Goal: Communication & Community: Answer question/provide support

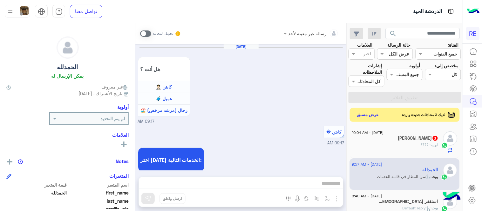
scroll to position [978, 0]
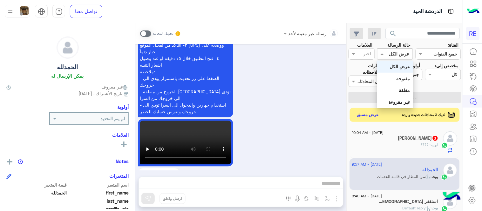
click at [396, 55] on input "text" at bounding box center [402, 54] width 15 height 7
click at [397, 103] on b "غير مقروءة" at bounding box center [399, 101] width 21 height 5
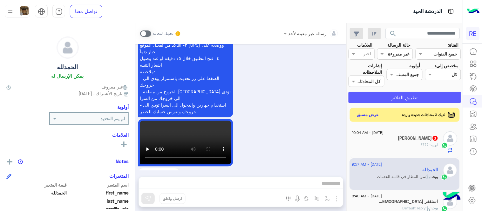
click at [396, 93] on button "تطبيق الفلاتر" at bounding box center [404, 97] width 112 height 11
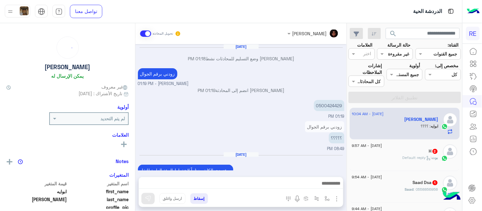
scroll to position [184, 0]
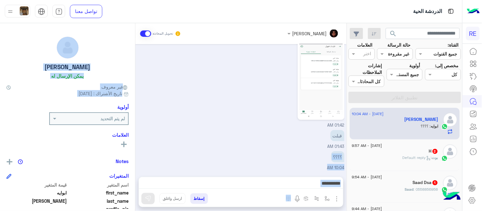
drag, startPoint x: 137, startPoint y: 149, endPoint x: 128, endPoint y: 103, distance: 46.6
click at [128, 103] on mat-drawer-container "مروه احمد تحويل المحادثة Sep 2, 2025 Terhal Almodon وضع التسليم للمحادثات نشط 0…" at bounding box center [173, 118] width 346 height 190
click at [128, 103] on div "ابوايه الرشيدي يمكن الإرسال له غير معروف تاريخ الأشتراك : 08/21/2023 أولوية لم …" at bounding box center [67, 116] width 135 height 186
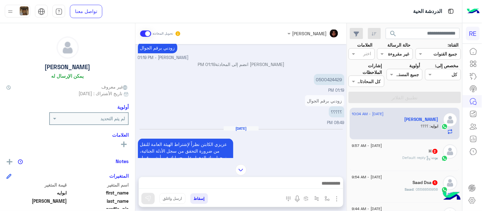
scroll to position [25, 0]
click at [331, 84] on p "0500424429" at bounding box center [329, 80] width 30 height 11
copy p "0500424429"
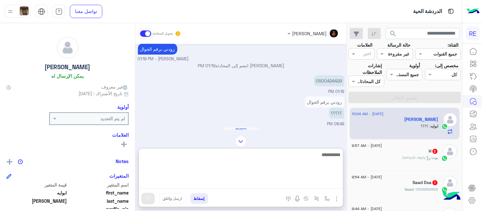
click at [237, 184] on textarea at bounding box center [241, 170] width 204 height 38
type textarea "**********"
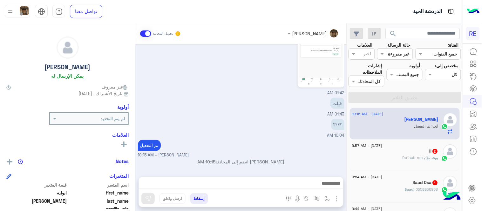
scroll to position [215, 0]
click at [410, 166] on div "3 September - 9:57 AM H 2 بوت : Default reply" at bounding box center [405, 156] width 110 height 32
click at [395, 153] on div "H 2" at bounding box center [395, 152] width 86 height 7
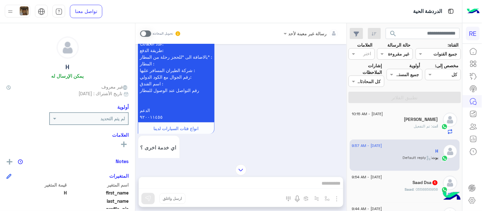
scroll to position [206, 0]
click at [145, 33] on span at bounding box center [145, 33] width 11 height 6
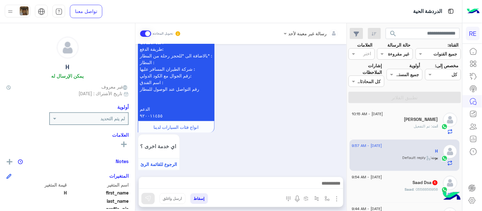
scroll to position [358, 0]
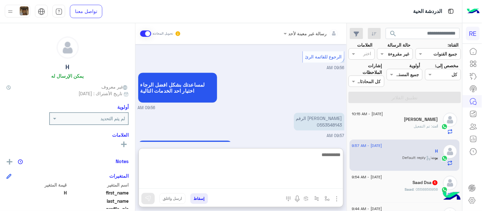
click at [272, 185] on textarea at bounding box center [241, 170] width 204 height 38
type textarea "**********"
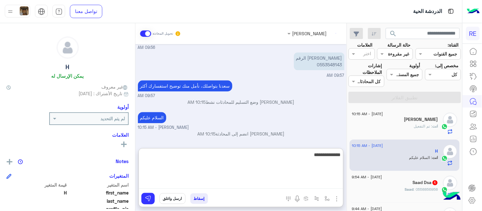
type textarea "**********"
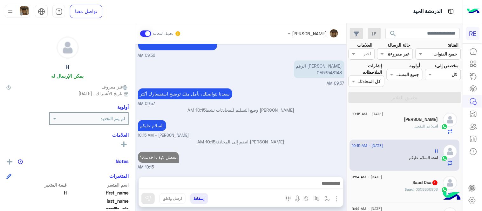
scroll to position [427, 0]
click at [414, 188] on span ": 0558856958" at bounding box center [426, 189] width 24 height 5
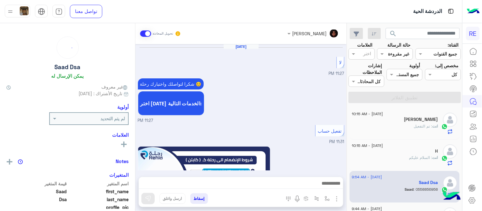
scroll to position [411, 0]
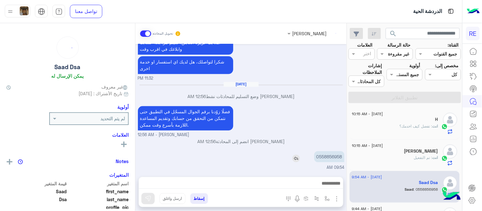
click at [335, 155] on p "0558856958" at bounding box center [329, 156] width 30 height 11
copy p "0558856958"
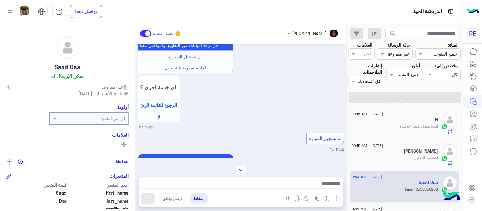
scroll to position [295, 0]
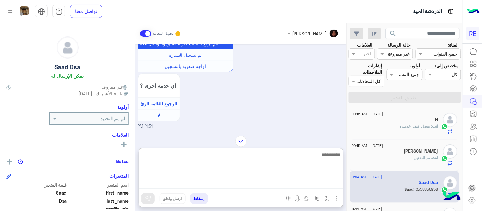
click at [257, 180] on textarea at bounding box center [241, 170] width 204 height 38
type textarea "**********"
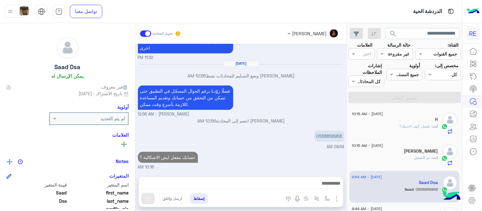
scroll to position [431, 0]
click at [317, 135] on div "Sep 2, 2025 لا 11:27 PM شكرا لتواصلك واختيارك رحلة 😊 اختر احد الخدمات التالية: …" at bounding box center [240, 107] width 211 height 126
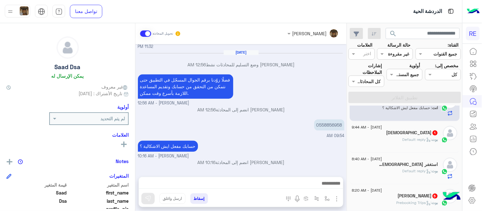
scroll to position [83, 0]
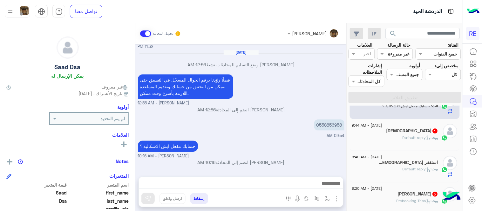
click at [399, 128] on div "سبحان الله 1" at bounding box center [395, 131] width 86 height 7
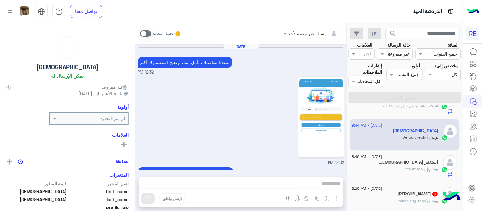
scroll to position [164, 0]
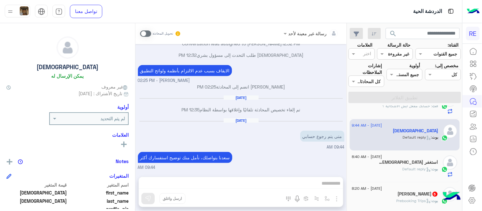
click at [144, 35] on span at bounding box center [145, 33] width 11 height 6
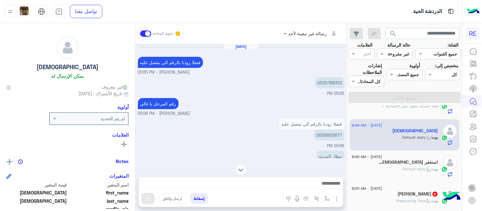
scroll to position [372, 0]
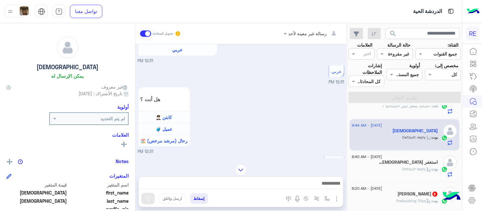
click at [241, 168] on img at bounding box center [240, 169] width 11 height 11
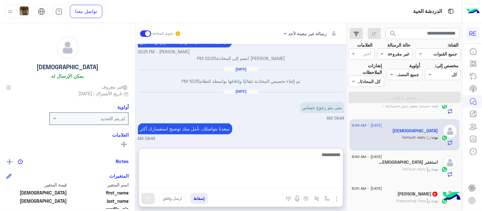
scroll to position [901, 0]
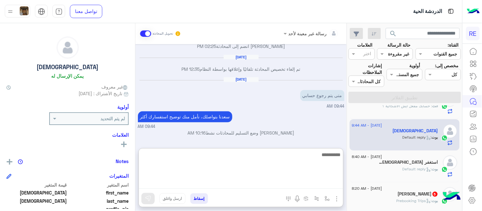
click at [264, 181] on textarea at bounding box center [241, 170] width 204 height 38
type textarea "**********"
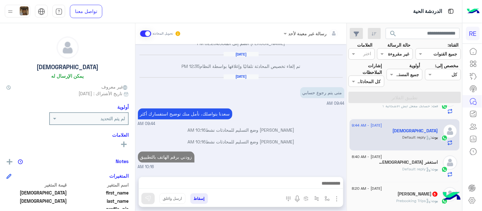
scroll to position [923, 0]
click at [396, 167] on div "[PERSON_NAME] : Default reply" at bounding box center [395, 171] width 86 height 11
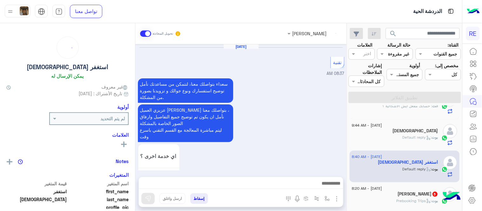
scroll to position [304, 0]
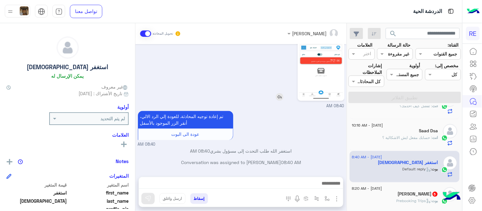
click at [328, 63] on img at bounding box center [320, 60] width 43 height 77
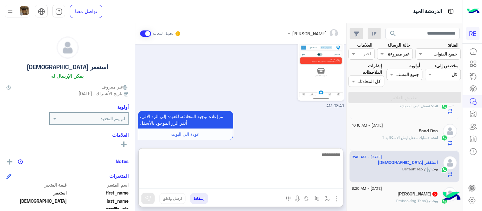
click at [258, 182] on textarea at bounding box center [241, 170] width 204 height 38
type textarea "**********"
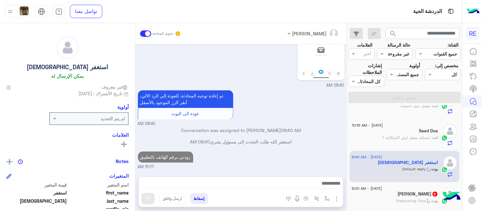
scroll to position [324, 0]
drag, startPoint x: 337, startPoint y: 115, endPoint x: 399, endPoint y: 201, distance: 106.1
click at [399, 201] on mat-drawer-container "search القناة: القناه جميع القنوات حالة الرسالة القناه غير مقروءة العلامات اختر…" at bounding box center [231, 118] width 462 height 190
click at [399, 201] on span ": Prebooking Trips" at bounding box center [414, 200] width 35 height 5
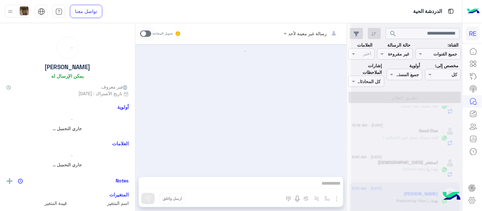
scroll to position [579, 0]
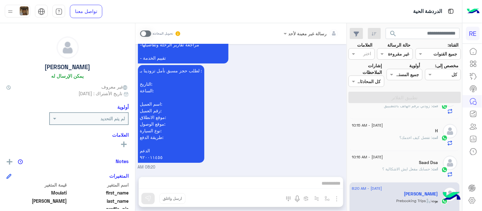
click at [141, 30] on span at bounding box center [145, 33] width 11 height 6
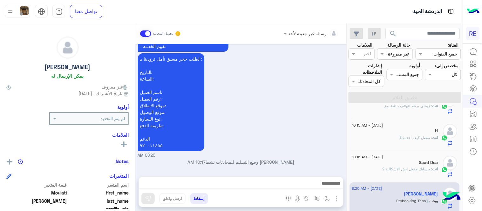
scroll to position [591, 0]
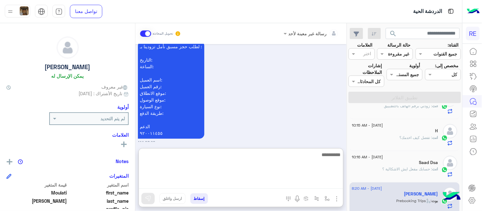
click at [249, 185] on textarea at bounding box center [241, 170] width 204 height 38
type textarea "**********"
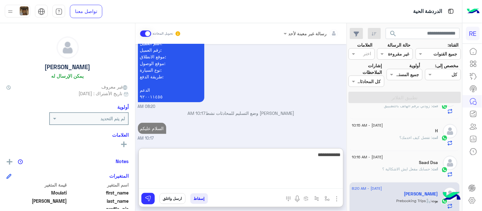
scroll to position [651, 0]
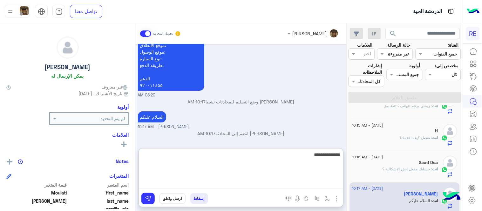
type textarea "**********"
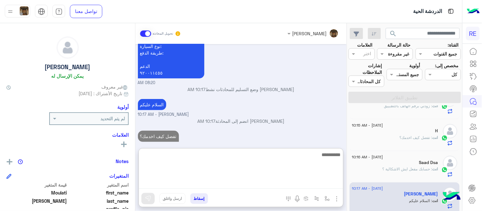
scroll to position [671, 0]
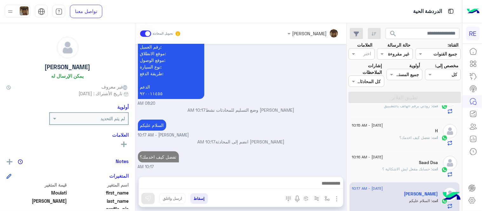
click at [282, 111] on div "Sep 3, 2025 السلام عليكم 08:19 AM وعليكم السلام ،كيف اقدر اساعدك اهلًا بك في تط…" at bounding box center [240, 107] width 211 height 126
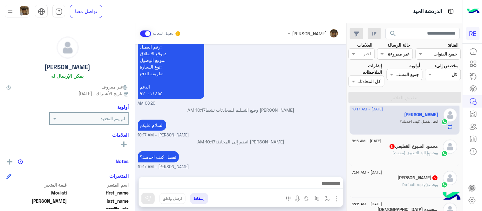
scroll to position [169, 0]
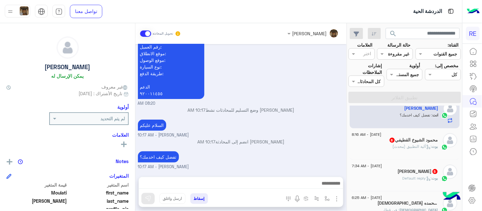
click at [381, 137] on span "3 September - 8:16 AM" at bounding box center [367, 135] width 30 height 6
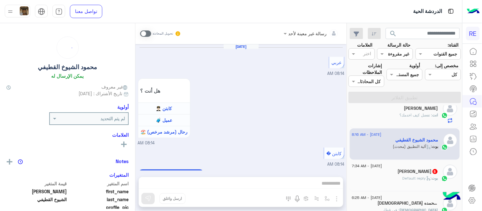
scroll to position [643, 0]
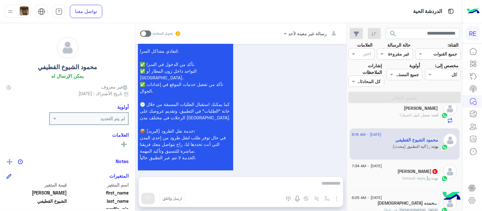
click at [144, 35] on span at bounding box center [145, 33] width 11 height 6
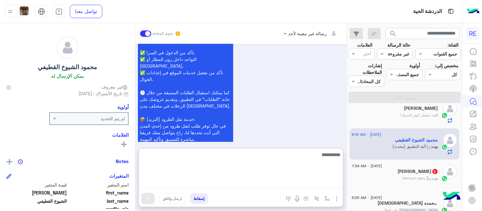
click at [278, 182] on textarea at bounding box center [241, 170] width 204 height 38
type textarea "**********"
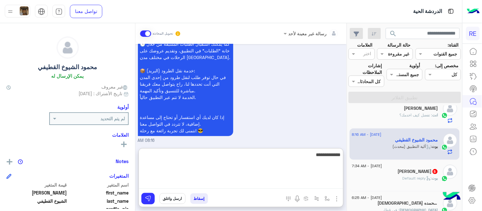
scroll to position [715, 0]
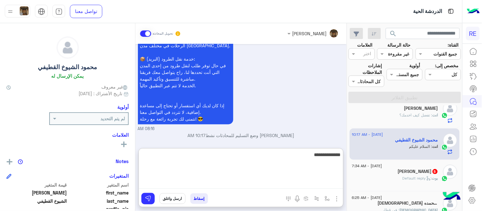
type textarea "**********"
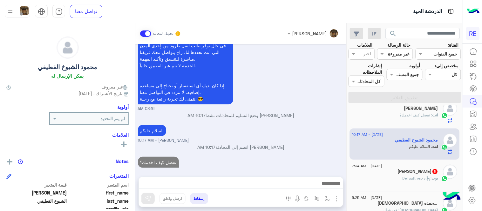
scroll to position [723, 0]
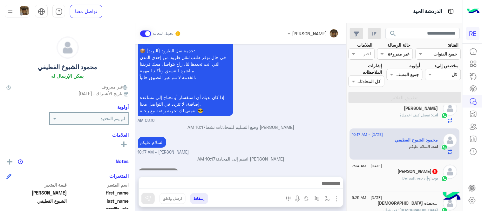
click at [432, 173] on span "5" at bounding box center [434, 171] width 5 height 5
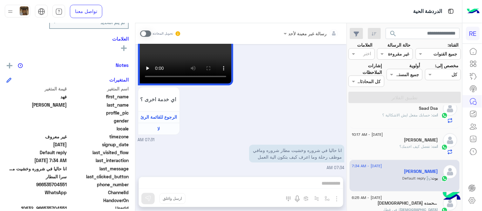
scroll to position [115, 0]
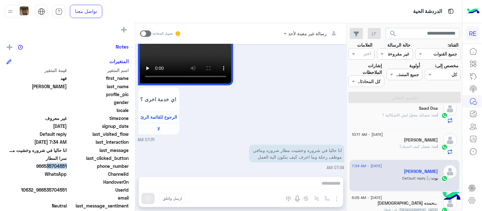
drag, startPoint x: 45, startPoint y: 165, endPoint x: 67, endPoint y: 165, distance: 21.6
click at [67, 165] on span "966535704551" at bounding box center [36, 166] width 61 height 7
click at [45, 168] on span "966535704551" at bounding box center [36, 166] width 61 height 7
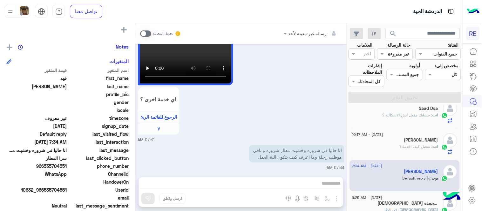
click at [390, 206] on div "سبحان الله وبحمده 9" at bounding box center [395, 204] width 86 height 7
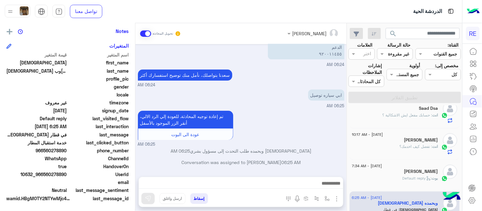
scroll to position [540, 0]
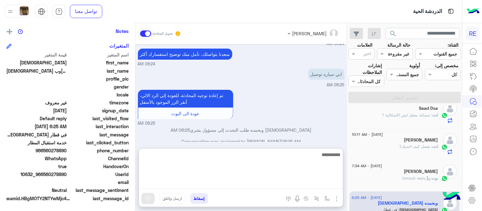
click at [252, 184] on textarea at bounding box center [241, 170] width 204 height 38
type textarea "*"
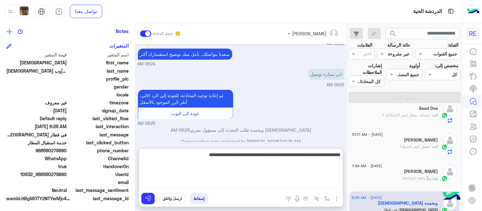
type textarea "**********"
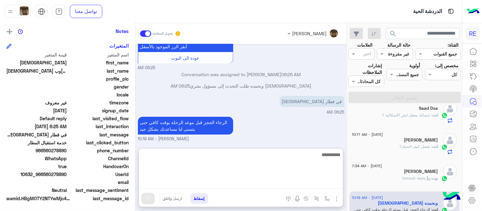
scroll to position [595, 0]
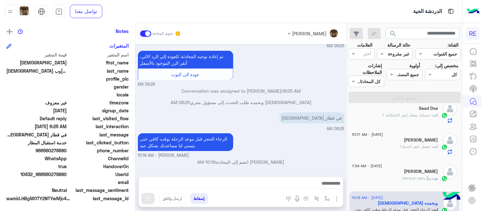
click at [306, 134] on div "الرجاء الحجز قبل موعد الرحلة بوقت كافي حتى يتسنى لنا مساعدتك بشكل جيد عبير زكري…" at bounding box center [241, 145] width 206 height 27
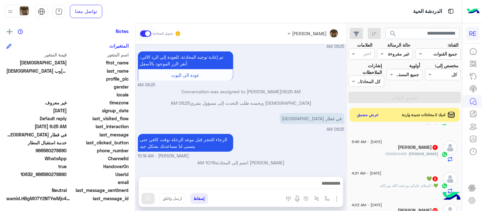
scroll to position [310, 0]
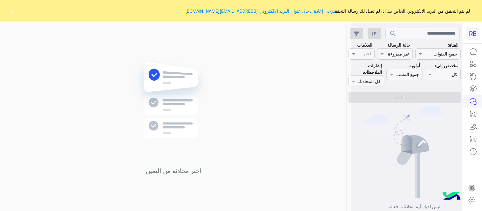
click at [15, 10] on button "×" at bounding box center [13, 11] width 6 height 6
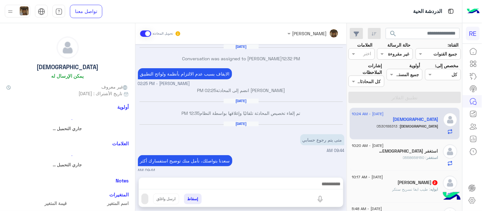
scroll to position [68, 0]
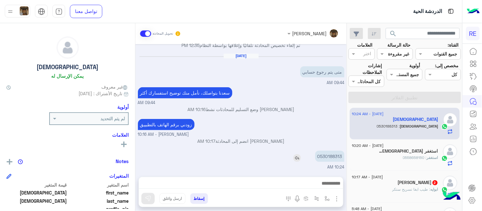
click at [333, 155] on p "0530188313" at bounding box center [329, 156] width 29 height 11
copy p "0530188313"
click at [384, 154] on div "استغفر [DEMOGRAPHIC_DATA] 1" at bounding box center [395, 152] width 86 height 7
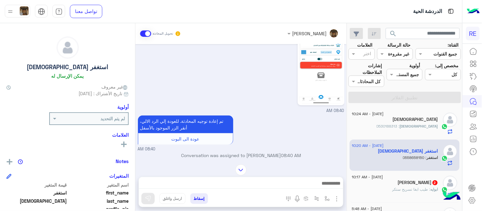
scroll to position [191, 0]
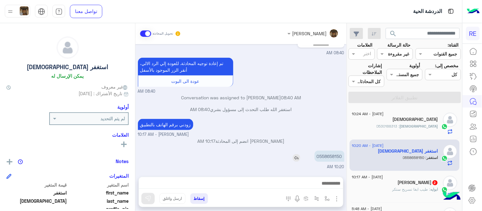
click at [329, 157] on p "0558658150" at bounding box center [329, 156] width 30 height 11
copy p "0558658150"
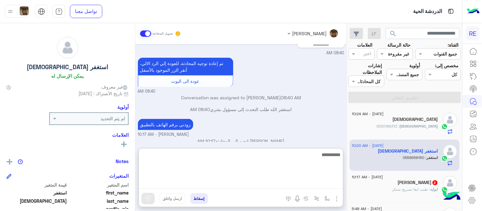
click at [280, 182] on textarea at bounding box center [241, 170] width 204 height 38
type textarea "*"
type textarea "**********"
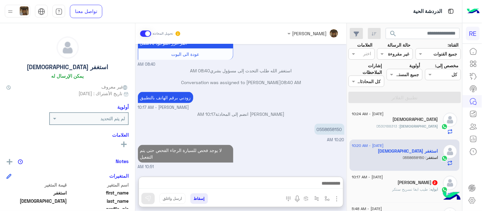
click at [332, 135] on div "[DATE] شكرا لتواصلك واختيارك رحلة 😊 اختر [DATE] الخدمات التالية: 08:38 AM لم يت…" at bounding box center [240, 107] width 211 height 126
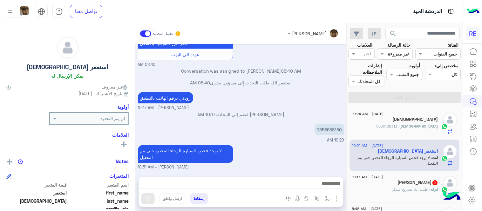
click at [329, 151] on div "لا يوجد فحص للسيارة الرجاء الفحص حتى يتم التفعيل [PERSON_NAME] - 10:51 AM" at bounding box center [241, 157] width 206 height 27
click at [398, 190] on span ": طيب ابغا تسريح ستكر" at bounding box center [411, 189] width 38 height 5
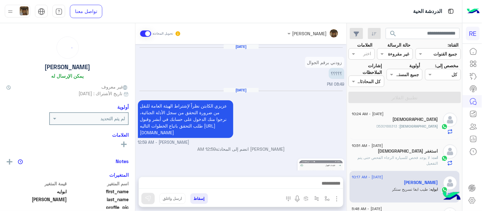
scroll to position [193, 0]
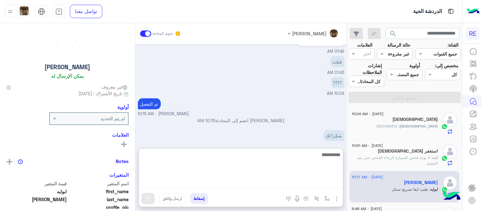
click at [283, 185] on textarea at bounding box center [241, 170] width 204 height 38
type textarea "**********"
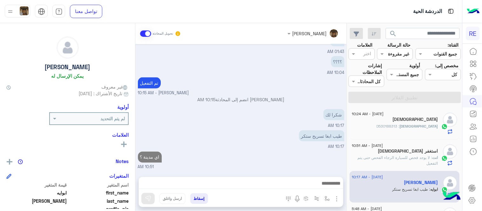
click at [305, 120] on div "[DATE] زودني برقم الجوال ؟؟؟؟؟ 08:49 PM [DATE] عزيزي الكابتن نظراً لإشتراط الهي…" at bounding box center [240, 107] width 211 height 126
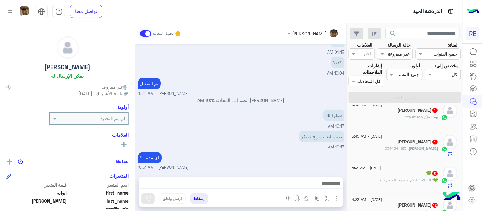
scroll to position [98, 0]
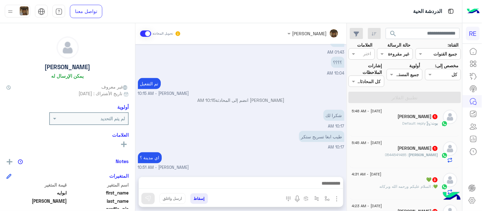
click at [387, 124] on div "[PERSON_NAME] : Default reply" at bounding box center [395, 126] width 86 height 11
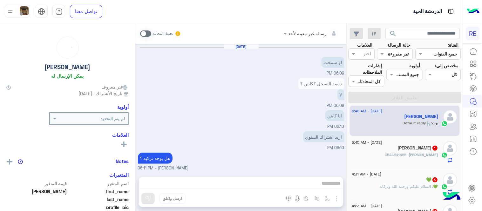
scroll to position [117, 0]
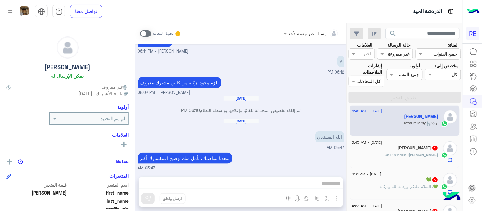
click at [396, 145] on div "[PERSON_NAME] 1" at bounding box center [395, 148] width 86 height 7
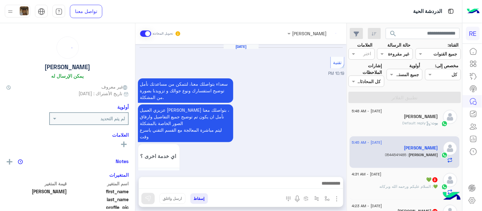
scroll to position [425, 0]
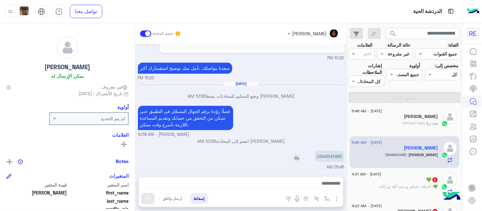
click at [327, 157] on p "0544541485" at bounding box center [330, 156] width 30 height 11
copy p "0544541485"
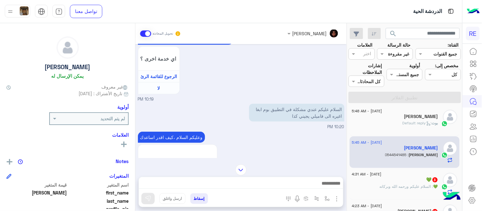
scroll to position [98, 0]
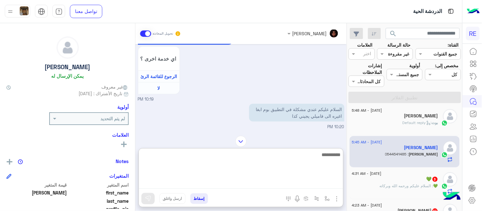
click at [249, 185] on textarea at bounding box center [241, 170] width 204 height 38
type textarea "**********"
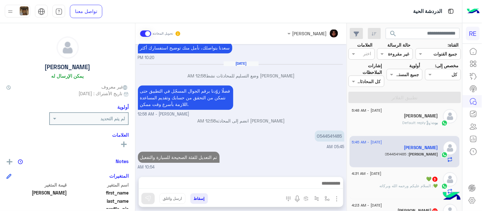
scroll to position [446, 0]
click at [310, 129] on div "[DATE] تقنية 10:19 PM سعداء بتواصلك معنا، لنتمكن من مساعدتك نأمل توضيح استفسارك…" at bounding box center [240, 107] width 211 height 126
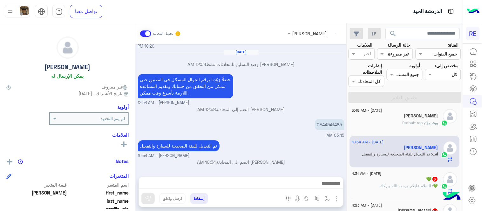
scroll to position [0, 0]
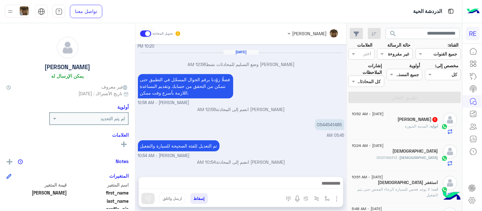
click at [396, 160] on div "[DEMOGRAPHIC_DATA] : 0530188313" at bounding box center [395, 160] width 86 height 11
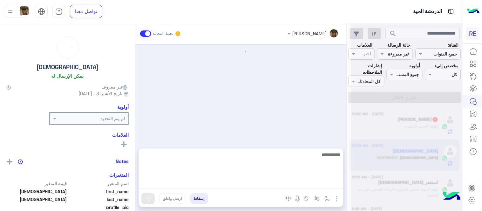
click at [290, 179] on textarea at bounding box center [241, 170] width 204 height 38
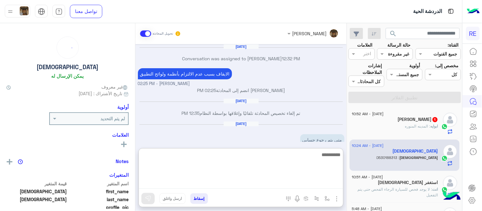
scroll to position [94, 0]
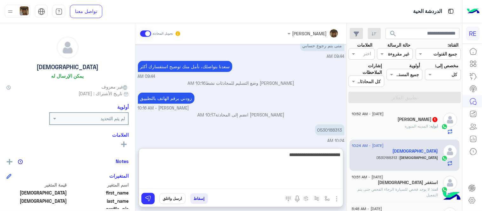
type textarea "**********"
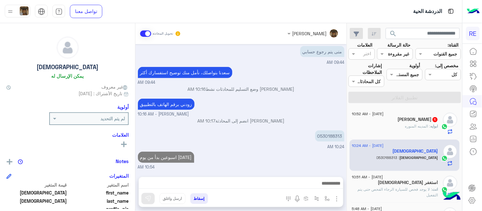
click at [275, 126] on div "[DATE] Conversation was assigned to [PERSON_NAME] 12:32 PM الايقاف بسبب عدم الا…" at bounding box center [240, 107] width 211 height 126
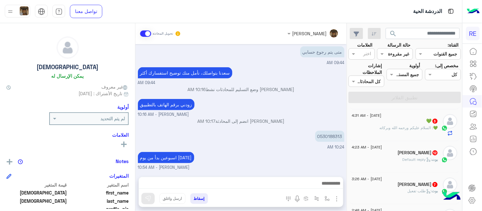
scroll to position [159, 0]
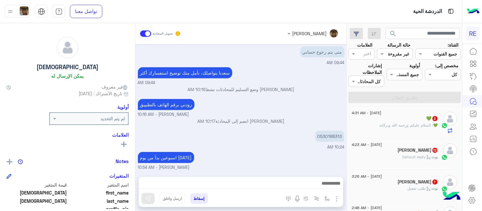
click at [392, 121] on div "💚 3" at bounding box center [395, 119] width 86 height 7
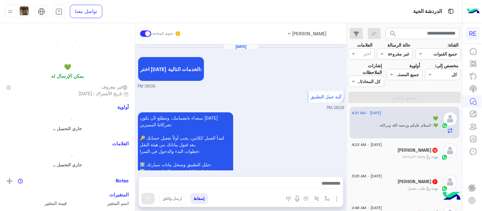
scroll to position [353, 0]
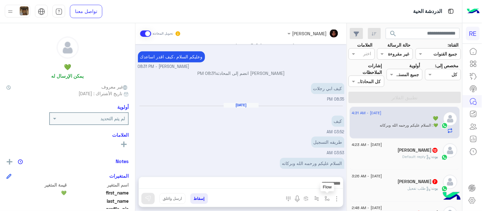
click at [327, 198] on img "button" at bounding box center [326, 198] width 5 height 5
click at [310, 186] on input "text" at bounding box center [307, 184] width 43 height 7
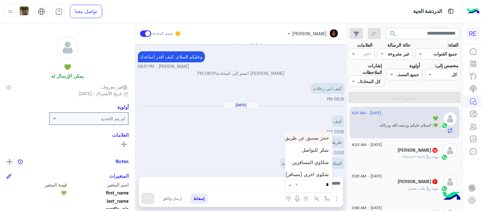
type input "**"
click at [289, 163] on span "شروط التسجيل ككابتن" at bounding box center [306, 161] width 46 height 6
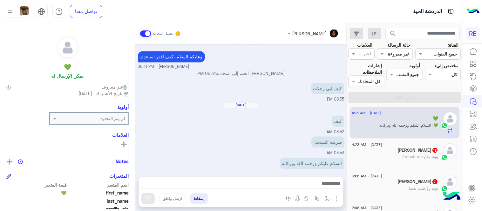
type textarea "**********"
click at [147, 201] on img at bounding box center [148, 199] width 6 height 6
click at [326, 202] on button "button" at bounding box center [327, 198] width 10 height 10
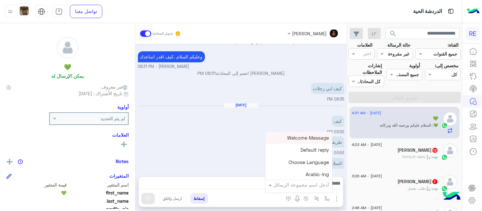
click at [296, 184] on input "text" at bounding box center [307, 184] width 43 height 7
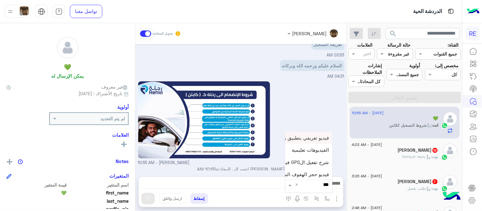
type input "****"
click at [305, 172] on span "فيديو تسجيل سيارة" at bounding box center [309, 173] width 39 height 6
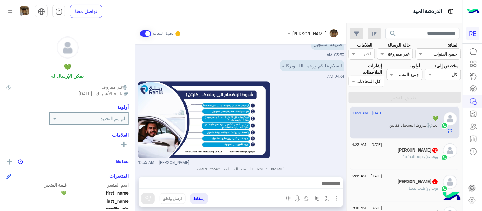
type textarea "**********"
click at [149, 196] on img at bounding box center [148, 199] width 6 height 6
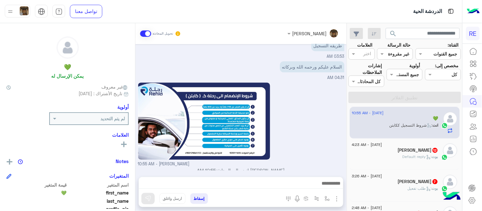
scroll to position [451, 0]
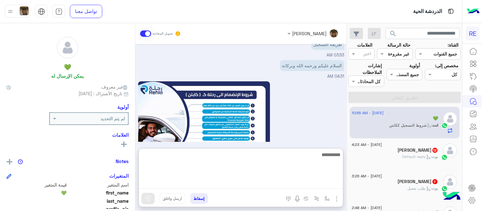
click at [247, 184] on textarea at bounding box center [241, 170] width 204 height 38
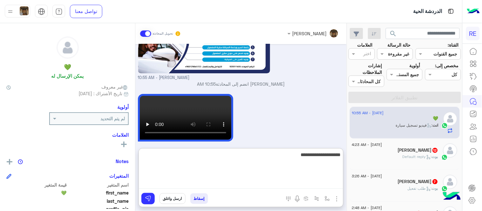
type textarea "**********"
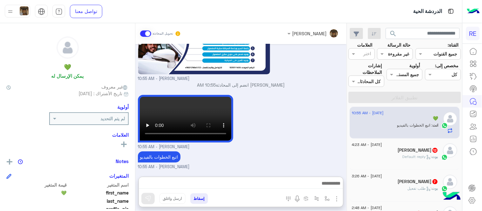
scroll to position [542, 0]
click at [392, 154] on div "[PERSON_NAME] : Default reply" at bounding box center [395, 159] width 86 height 11
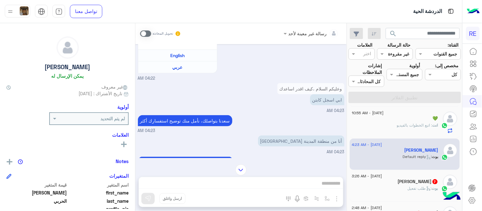
scroll to position [135, 0]
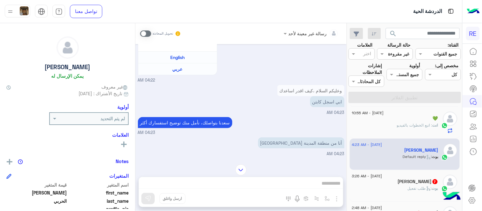
click at [143, 34] on span at bounding box center [145, 33] width 11 height 6
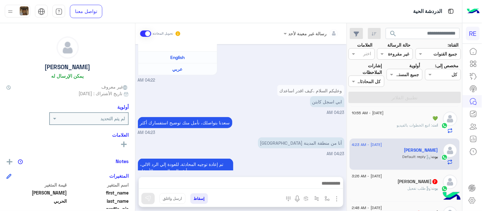
scroll to position [389, 0]
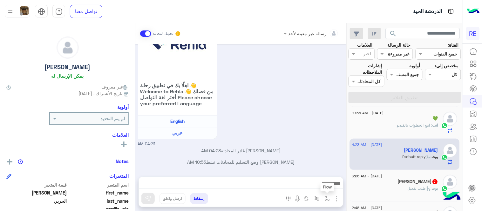
click at [329, 199] on img "button" at bounding box center [326, 198] width 5 height 5
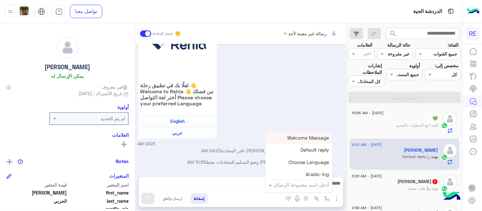
click at [316, 185] on input "text" at bounding box center [307, 184] width 43 height 7
type input "**"
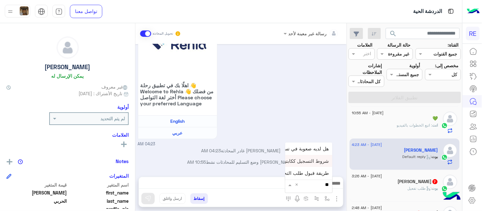
click at [304, 161] on span "شروط التسجيل ككابتن" at bounding box center [306, 161] width 46 height 6
type textarea "**********"
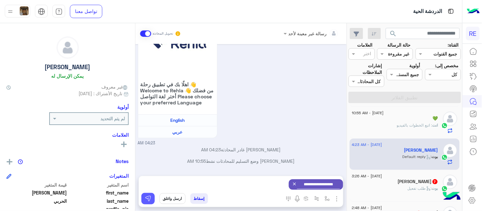
click at [144, 199] on button at bounding box center [147, 198] width 13 height 11
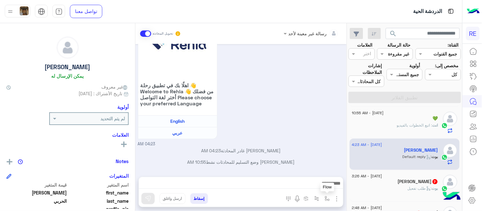
click at [323, 195] on button "button" at bounding box center [327, 198] width 10 height 10
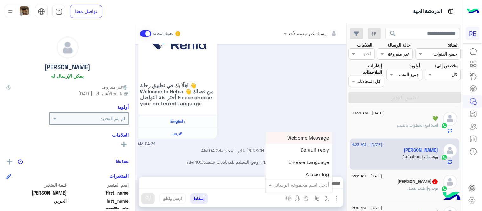
click at [302, 182] on div at bounding box center [298, 185] width 67 height 8
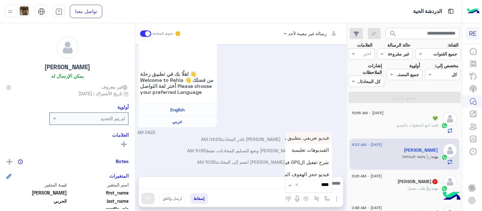
scroll to position [487, 0]
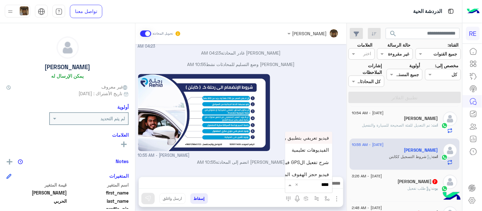
type input "*****"
click at [300, 175] on span "فيديو تسجيل سيارة" at bounding box center [309, 173] width 39 height 6
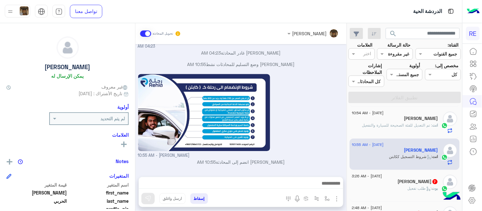
type textarea "**********"
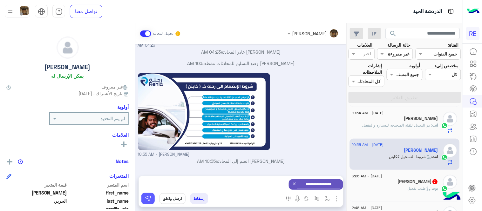
click at [148, 196] on img at bounding box center [148, 199] width 6 height 6
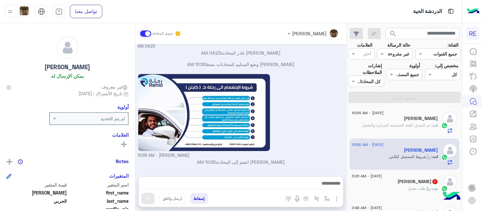
scroll to position [487, 0]
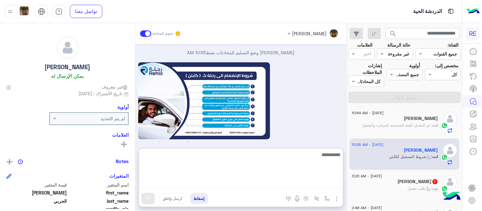
click at [239, 188] on textarea at bounding box center [241, 170] width 204 height 38
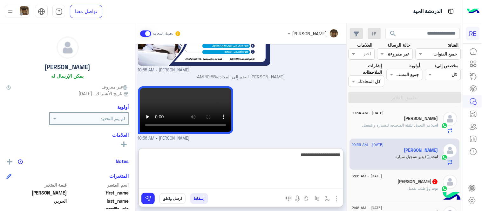
type textarea "**********"
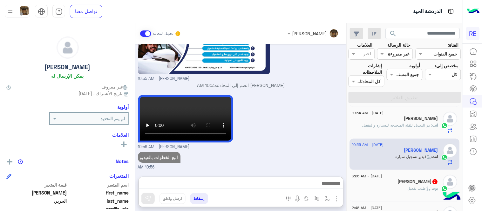
scroll to position [581, 0]
click at [382, 184] on div "[PERSON_NAME] 7" at bounding box center [395, 182] width 86 height 7
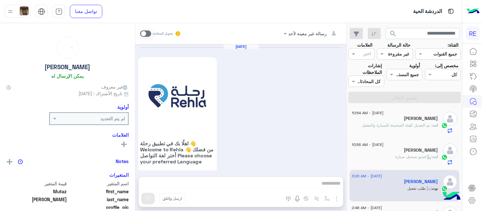
scroll to position [568, 0]
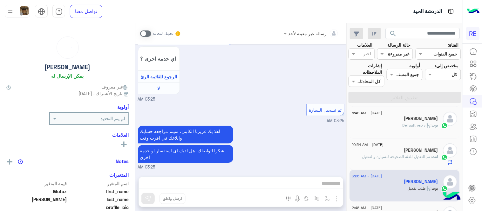
click at [148, 36] on span at bounding box center [145, 33] width 11 height 6
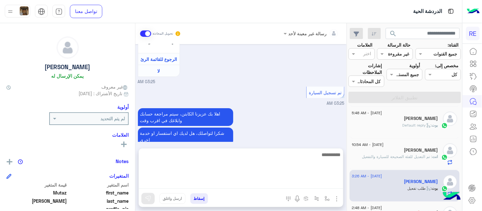
click at [268, 181] on textarea at bounding box center [241, 170] width 204 height 38
type textarea "**********"
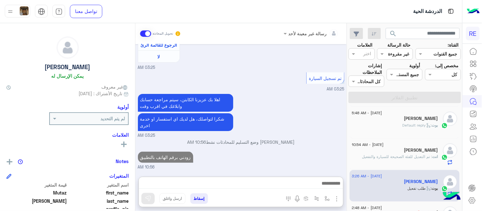
click at [305, 130] on div "[DATE] اهلًا بك في تطبيق رحلة 👋 Welcome to [GEOGRAPHIC_DATA] 👋 من فضلك أختر لغة…" at bounding box center [240, 107] width 211 height 126
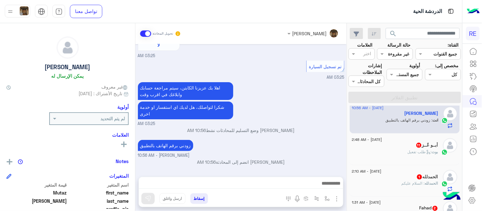
scroll to position [232, 0]
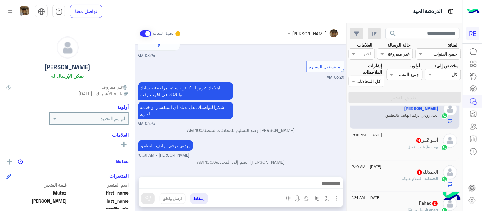
click at [377, 152] on div "بوت : طلب تفعيل" at bounding box center [395, 149] width 86 height 11
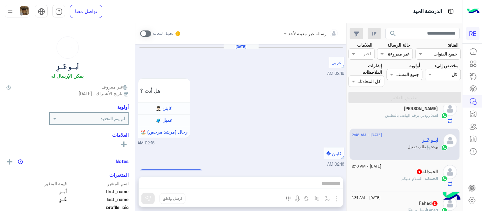
scroll to position [461, 0]
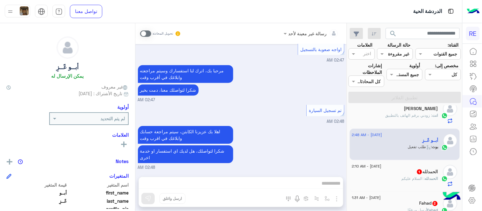
click at [145, 31] on span at bounding box center [145, 33] width 11 height 6
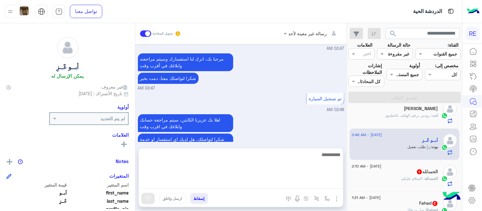
click at [277, 180] on textarea at bounding box center [241, 170] width 204 height 38
type textarea "**********"
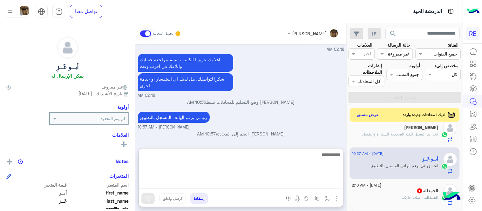
scroll to position [533, 0]
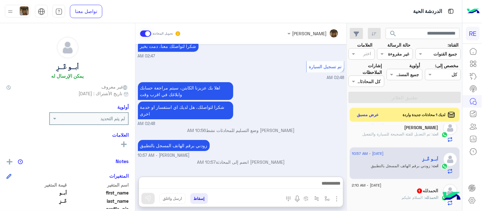
click at [289, 97] on div "اهلا بك عزيزنا الكابتن، سيتم مراجعة حسابك وابلاغك في اقرب وقت شكرا لتواصلك، هل …" at bounding box center [241, 104] width 206 height 46
click at [408, 199] on span ": السلام عليكم" at bounding box center [413, 197] width 23 height 5
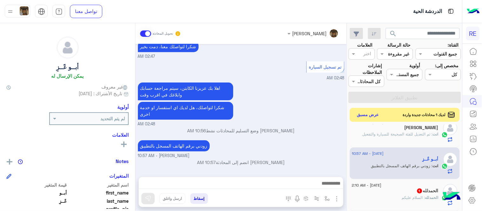
click at [365, 192] on div "ال[PERSON_NAME] 1" at bounding box center [395, 191] width 86 height 7
click at [411, 194] on div "ال[PERSON_NAME] 1" at bounding box center [395, 191] width 86 height 7
click at [381, 198] on div "ال[PERSON_NAME] : السلام عليكم" at bounding box center [395, 200] width 86 height 11
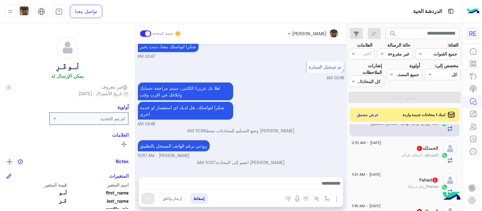
scroll to position [277, 0]
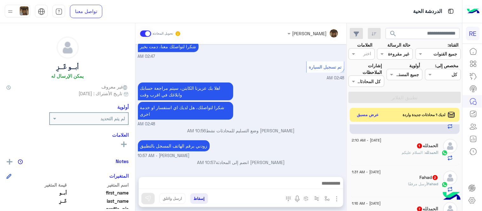
click at [389, 156] on div "ال[PERSON_NAME] : السلام عليكم" at bounding box center [395, 155] width 86 height 11
click at [407, 178] on div "Fahad 2" at bounding box center [395, 178] width 86 height 7
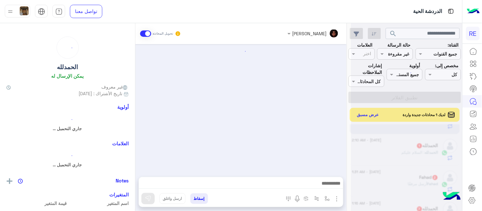
scroll to position [288, 0]
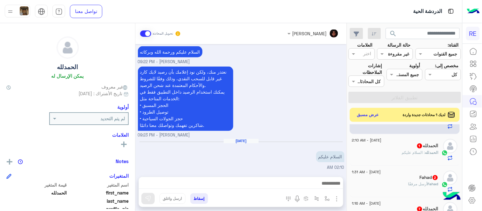
click at [137, 141] on div "[DATE] سحب الرصيد 05:27 PM عزيزي الكابتن بخصوص طلبات سحب الرصيد من المحفظة حيث …" at bounding box center [240, 107] width 211 height 126
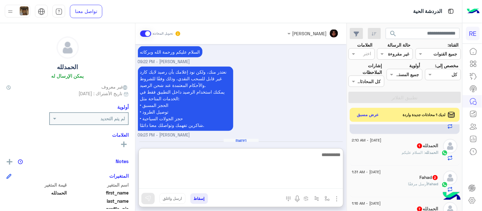
click at [211, 179] on textarea at bounding box center [241, 170] width 204 height 38
type textarea "**********"
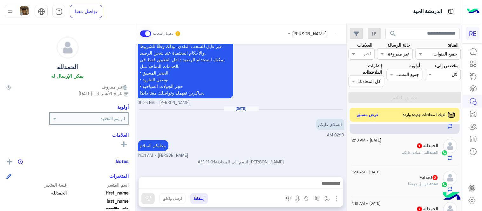
scroll to position [320, 0]
click at [198, 115] on div "[DATE] السلام عليكم 02:10 AM" at bounding box center [241, 122] width 206 height 32
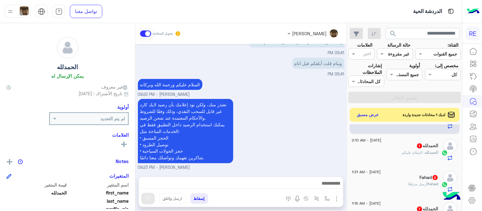
scroll to position [895, 0]
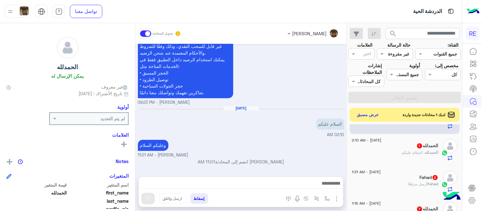
click at [426, 157] on div "ال[PERSON_NAME] : السلام عليكم" at bounding box center [395, 155] width 86 height 11
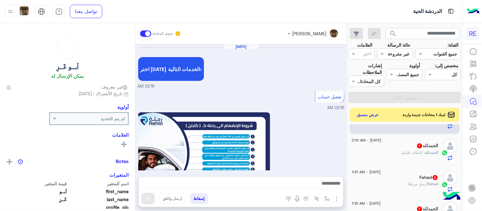
scroll to position [392, 0]
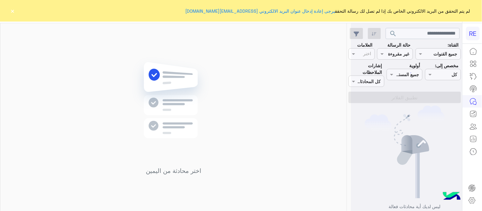
click at [11, 12] on button "×" at bounding box center [13, 11] width 6 height 6
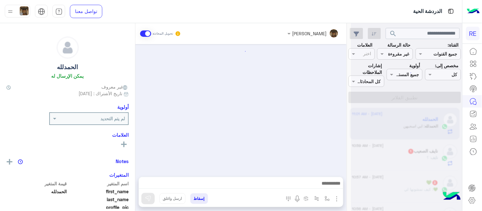
scroll to position [152, 0]
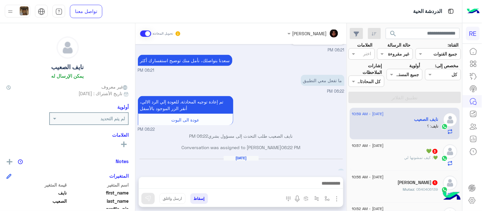
scroll to position [242, 0]
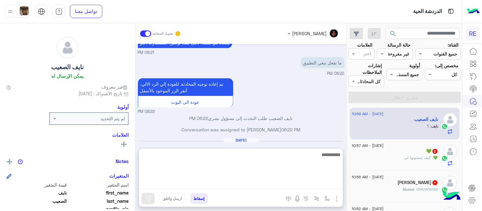
click at [226, 186] on textarea at bounding box center [241, 170] width 204 height 38
type textarea "**********"
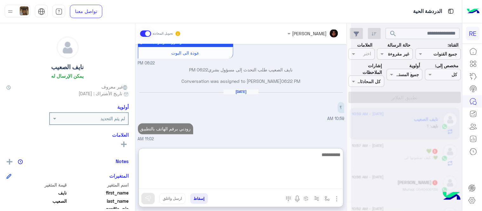
scroll to position [0, 0]
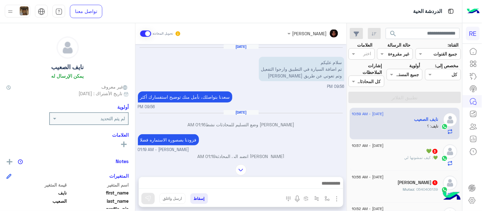
click at [392, 159] on div "💚 : كيف تمشونها لي" at bounding box center [395, 160] width 86 height 11
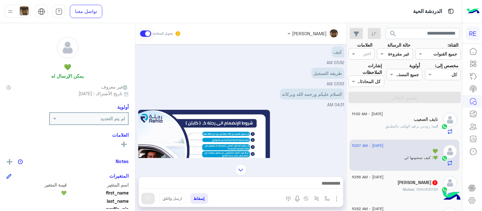
scroll to position [8, 0]
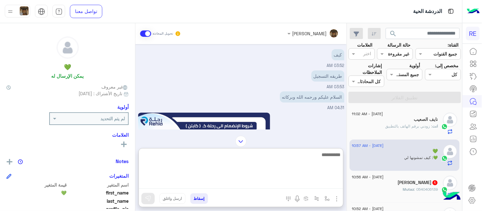
click at [243, 182] on textarea at bounding box center [241, 170] width 204 height 38
type textarea "**********"
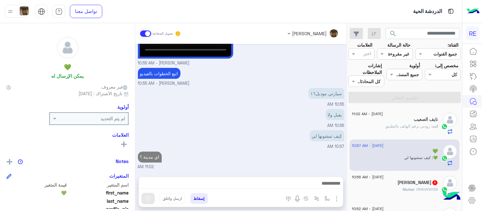
scroll to position [206, 0]
click at [337, 131] on div "Sep 3, 2025 كيف 03:52 AM طريقه التسجيل 03:53 AM السلام عليكم ورحمه الله وبركاته…" at bounding box center [240, 107] width 211 height 126
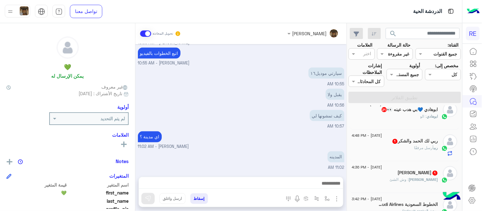
scroll to position [248, 0]
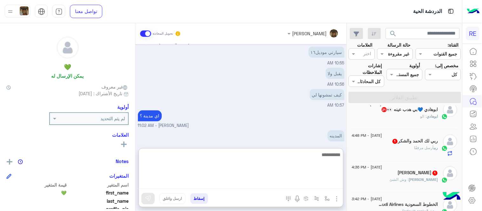
click at [280, 188] on textarea at bounding box center [241, 170] width 204 height 38
type textarea "**********"
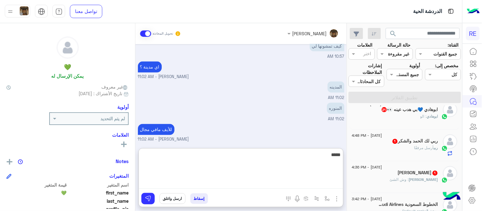
type textarea "*****"
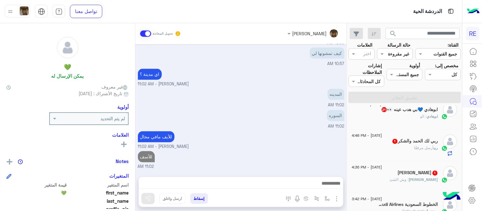
scroll to position [289, 0]
click at [270, 132] on div "Sep 3, 2025 كيف 03:52 AM طريقه التسجيل 03:53 AM السلام عليكم ورحمه الله وبركاته…" at bounding box center [240, 107] width 211 height 126
click at [404, 140] on h5 "ربي لك الحمد والشكر 1" at bounding box center [415, 141] width 46 height 5
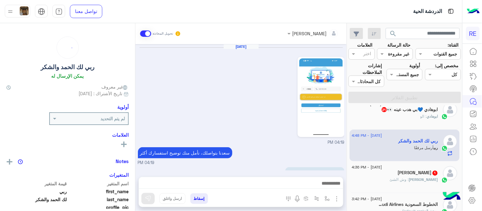
scroll to position [221, 0]
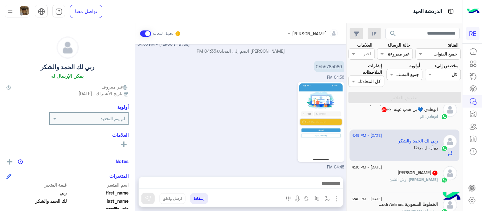
drag, startPoint x: 135, startPoint y: 157, endPoint x: 135, endPoint y: 144, distance: 12.7
click at [135, 144] on mat-drawer "ربي لك الحمد والشكر يمكن الإرسال له غير معروف تاريخ الأشتراك : 07/01/2022 أولوي…" at bounding box center [67, 118] width 135 height 190
drag, startPoint x: 349, startPoint y: 163, endPoint x: 347, endPoint y: 157, distance: 6.6
click at [347, 157] on div "3 September - 11:02 AM نايف الصعيب انت : زودني برقم الهاتف بالتطبيق 3 September…" at bounding box center [404, 160] width 115 height 108
click at [261, 142] on div at bounding box center [302, 122] width 83 height 80
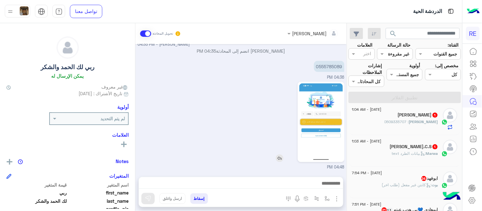
scroll to position [195, 0]
click at [417, 144] on h5 "Marwa Rehla.C.S 1" at bounding box center [414, 146] width 48 height 5
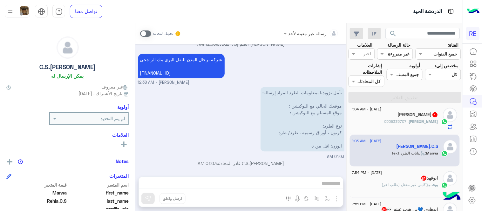
scroll to position [274, 0]
click at [147, 40] on div "رسالة غير معينة لأحد تحويل المحادثة" at bounding box center [240, 33] width 211 height 21
click at [146, 36] on span at bounding box center [145, 33] width 11 height 6
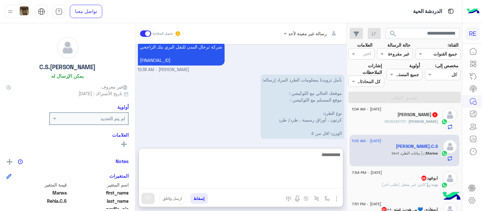
click at [255, 182] on textarea at bounding box center [241, 170] width 204 height 38
type textarea "**********"
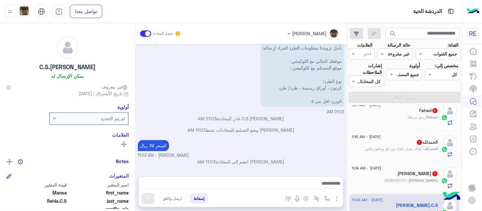
scroll to position [332, 0]
click at [400, 178] on div "محمد : 0509335707" at bounding box center [395, 183] width 86 height 11
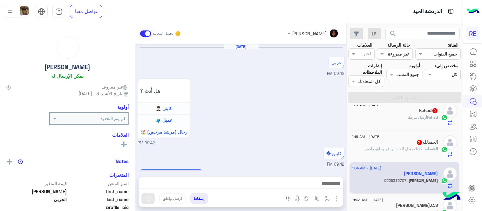
scroll to position [422, 0]
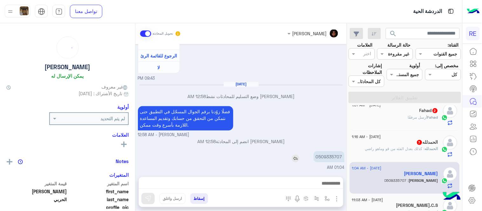
click at [331, 158] on p "0509335707" at bounding box center [328, 156] width 31 height 11
copy p "0509335707"
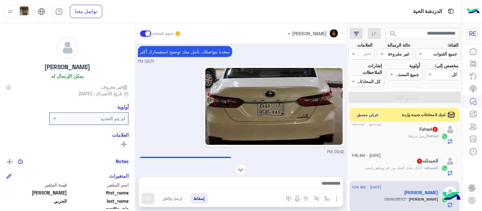
scroll to position [6, 0]
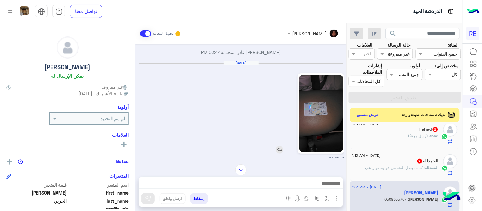
click at [334, 95] on img at bounding box center [320, 113] width 43 height 77
drag, startPoint x: 135, startPoint y: 50, endPoint x: 135, endPoint y: 61, distance: 11.1
click at [135, 61] on mat-drawer-container "مروه احمد تحويل المحادثة Feb 19, 2024 محمد الحربي غادر المحادثة 03:44 PM Sep 2,…" at bounding box center [173, 118] width 346 height 190
click at [177, 118] on div "Sep 2, 2025 09:31 PM" at bounding box center [241, 111] width 206 height 102
click at [326, 198] on img "button" at bounding box center [326, 198] width 5 height 5
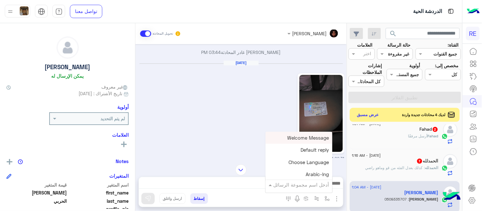
click at [303, 186] on input "text" at bounding box center [307, 184] width 43 height 7
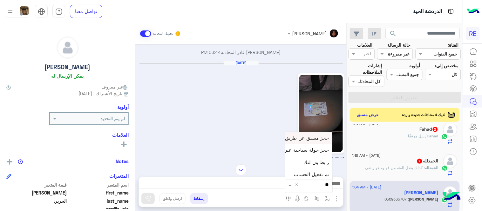
type input "***"
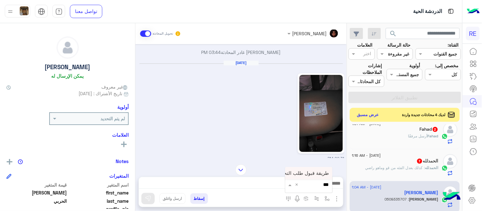
click at [303, 173] on span "طريقة قبول طلب التحقق تفعيل ابشر ككابتن" at bounding box center [284, 173] width 90 height 6
type textarea "**********"
click at [150, 195] on button at bounding box center [147, 198] width 13 height 11
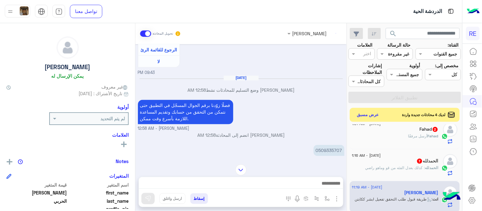
scroll to position [954, 0]
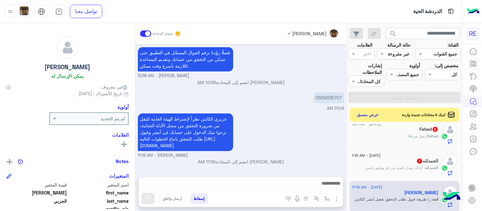
click at [382, 166] on span ": كذلك بعدل الفئه من قو وماهو راضي" at bounding box center [395, 167] width 60 height 5
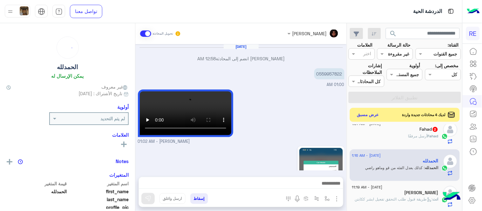
scroll to position [191, 0]
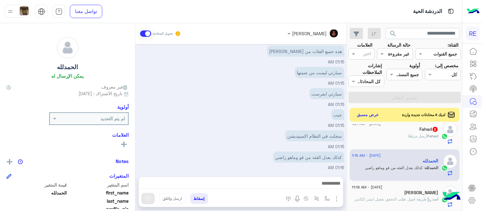
click at [140, 133] on div "سجلت في النظام اكسبيديشن 01:15 AM" at bounding box center [241, 139] width 206 height 21
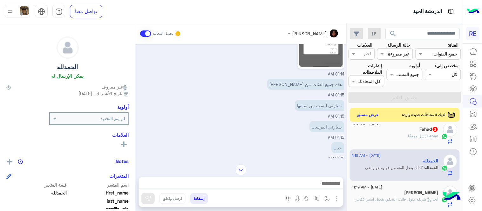
scroll to position [189, 0]
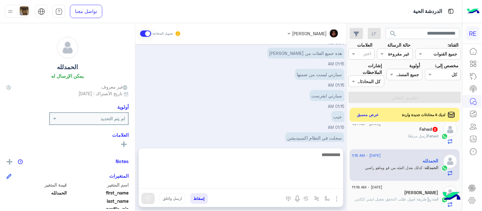
click at [271, 184] on textarea at bounding box center [241, 170] width 204 height 38
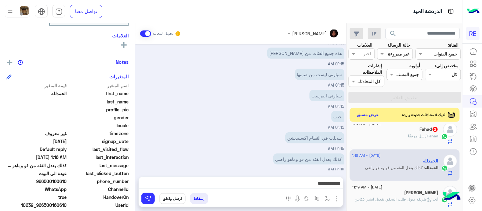
scroll to position [100, 0]
drag, startPoint x: 46, startPoint y: 179, endPoint x: 68, endPoint y: 180, distance: 21.9
click at [67, 180] on span "966500160610" at bounding box center [36, 180] width 61 height 7
copy span "500160610"
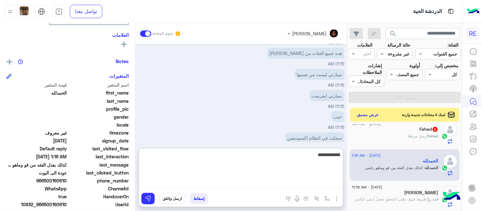
click at [305, 185] on textarea "**********" at bounding box center [241, 170] width 204 height 38
type textarea "**********"
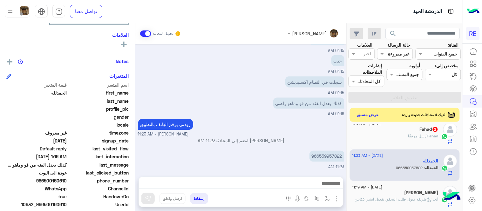
scroll to position [244, 0]
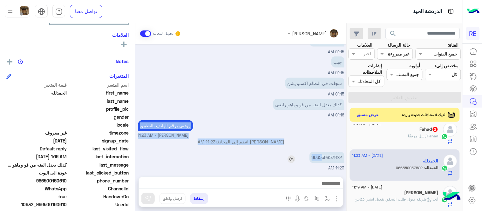
drag, startPoint x: 319, startPoint y: 126, endPoint x: 321, endPoint y: 159, distance: 32.4
click at [321, 159] on p "966559957822" at bounding box center [326, 157] width 35 height 11
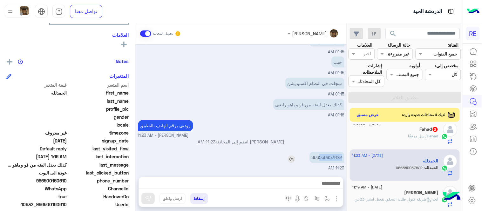
drag, startPoint x: 319, startPoint y: 156, endPoint x: 344, endPoint y: 158, distance: 24.9
click at [344, 158] on p "966559957822" at bounding box center [326, 157] width 35 height 11
copy p "559957822"
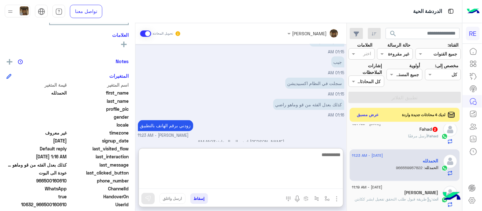
scroll to position [265, 0]
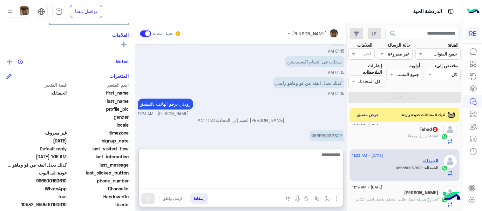
click at [257, 179] on textarea at bounding box center [241, 170] width 204 height 38
type textarea "**********"
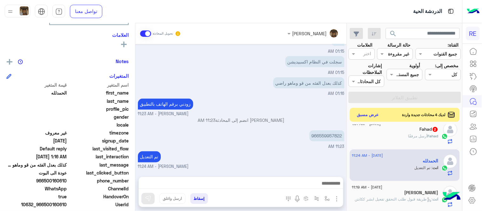
click at [319, 137] on div "Sep 3, 2025 مروه احمد انضم إلى المحادثة 12:58 AM 0559957822 01:00 AM مروه احمد …" at bounding box center [240, 107] width 211 height 126
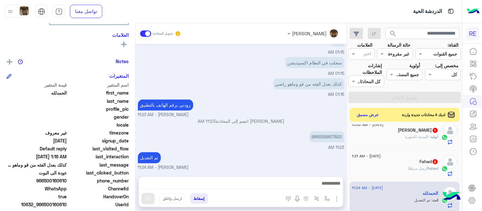
scroll to position [88, 0]
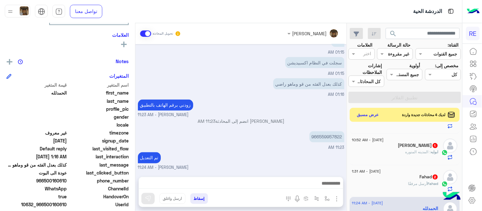
click at [388, 179] on div "Fahad 2" at bounding box center [395, 177] width 86 height 7
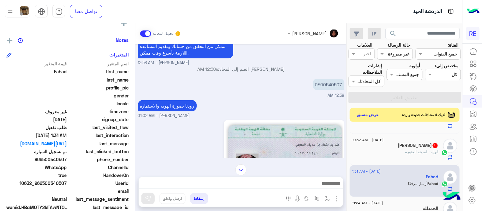
scroll to position [205, 0]
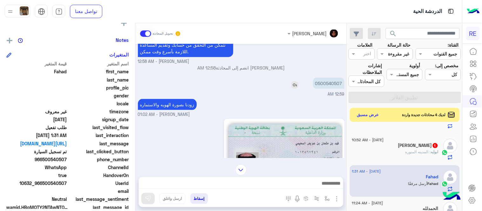
click at [331, 83] on p "0500540507" at bounding box center [328, 83] width 31 height 11
copy p "0500540507"
click at [320, 151] on img at bounding box center [283, 159] width 117 height 77
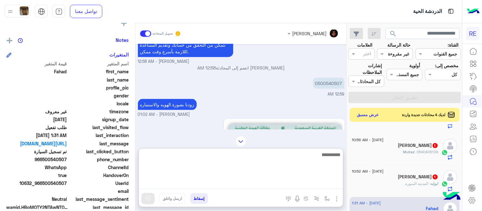
click at [275, 186] on textarea at bounding box center [241, 170] width 204 height 38
type textarea "**********"
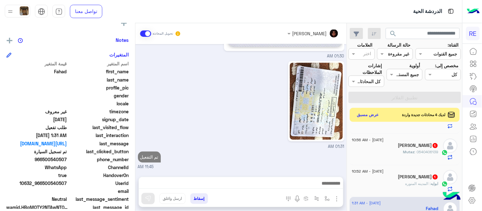
scroll to position [353, 0]
click at [309, 126] on div "Sep 2, 2025 تم تسجيل السيارة 09:25 PM اهلا بك عزيزنا الكابتن، سيتم مراجعة حسابك…" at bounding box center [240, 107] width 211 height 126
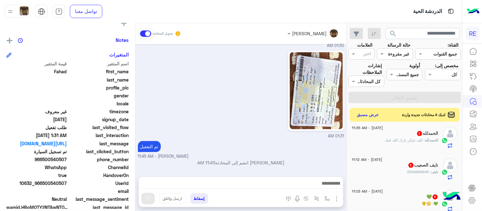
scroll to position [0, 0]
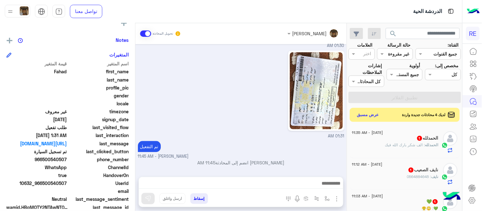
click at [375, 136] on div "ال[PERSON_NAME] 1" at bounding box center [395, 139] width 86 height 7
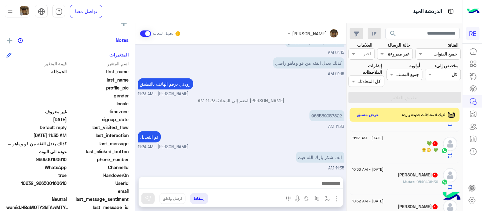
scroll to position [60, 0]
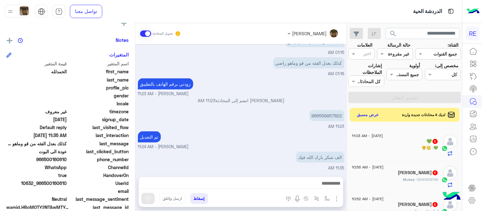
click at [396, 153] on div "💚 : 😳😤" at bounding box center [395, 150] width 86 height 11
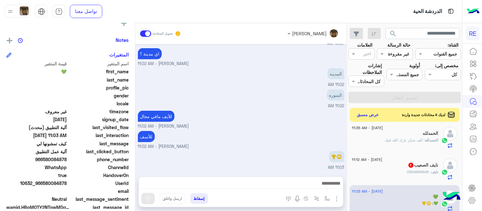
scroll to position [13, 0]
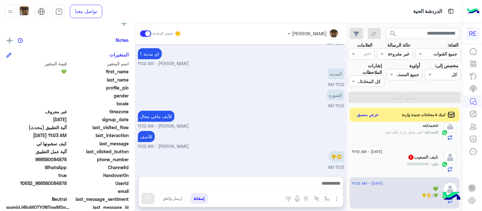
click at [379, 152] on span "3 September - 11:12 AM" at bounding box center [367, 152] width 30 height 6
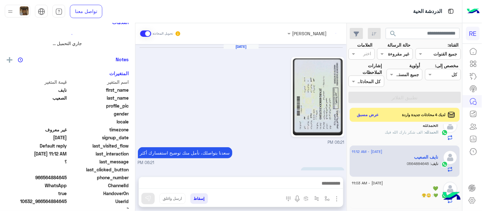
scroll to position [163, 0]
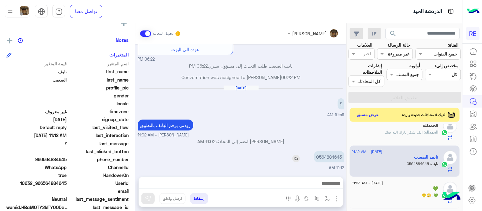
click at [320, 160] on p "0564884645" at bounding box center [329, 156] width 30 height 11
copy p "0564884645"
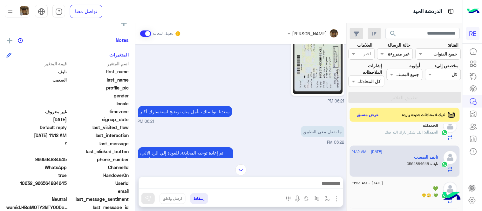
scroll to position [42, 0]
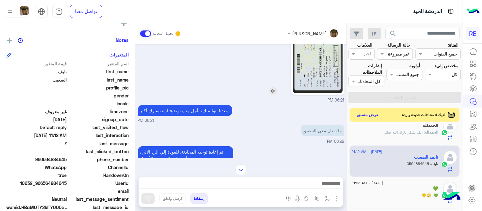
click at [323, 70] on img at bounding box center [318, 54] width 50 height 77
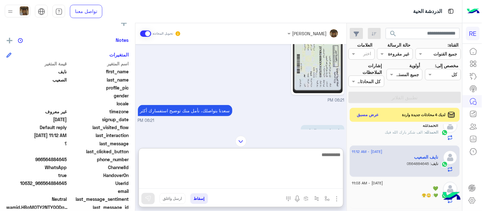
click at [290, 180] on textarea at bounding box center [241, 170] width 204 height 38
type textarea "**********"
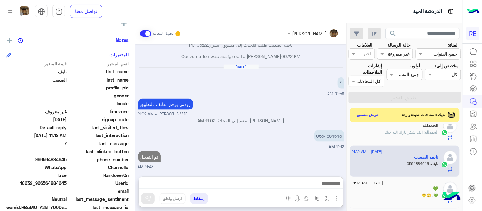
click at [268, 117] on div "Sep 2, 2025 06:21 PM سعدنا بتواصلك، نأمل منك توضيح استفسارك أكثر 06:21 PM ما تف…" at bounding box center [240, 107] width 211 height 126
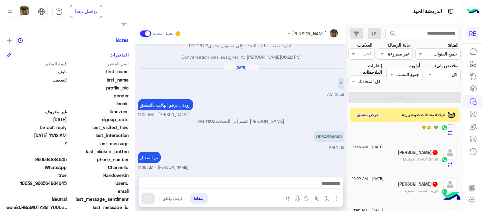
scroll to position [83, 0]
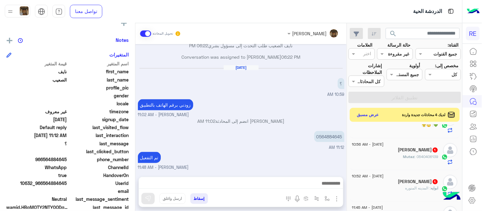
click at [410, 158] on span "Mutaz" at bounding box center [408, 156] width 11 height 5
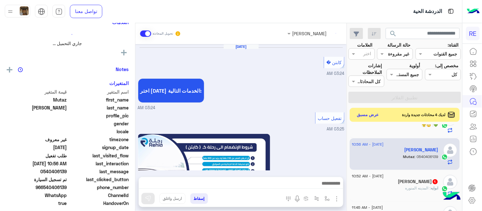
scroll to position [374, 0]
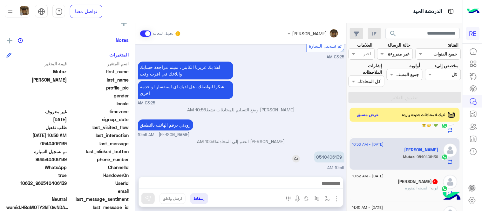
click at [333, 153] on p "0540406139" at bounding box center [329, 156] width 30 height 11
copy p "0540406139"
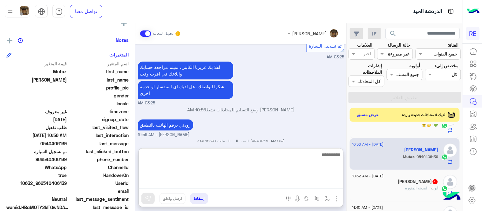
click at [277, 186] on textarea at bounding box center [241, 170] width 204 height 38
type textarea "**********"
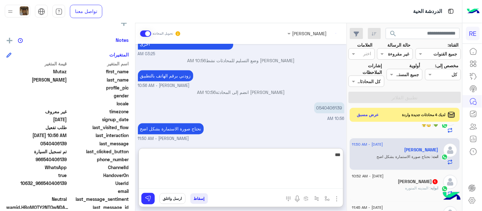
type textarea "****"
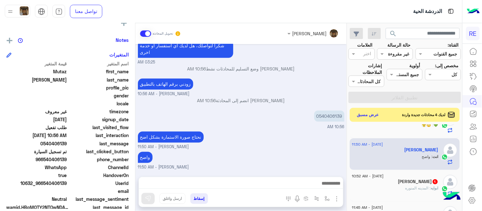
scroll to position [414, 0]
click at [282, 130] on div "Sep 3, 2025 كابتن � 03:24 AM اختر احد الخدمات التالية: 03:24 AM تفعيل حساب 03:2…" at bounding box center [240, 107] width 211 height 126
click at [265, 140] on div "نحتاج صورة الاستمارة بشكل اضح عبير زكريا - 11:50 AM" at bounding box center [241, 140] width 206 height 20
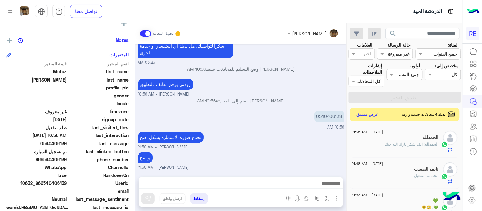
click at [375, 119] on button "عرض مسبق" at bounding box center [367, 114] width 27 height 9
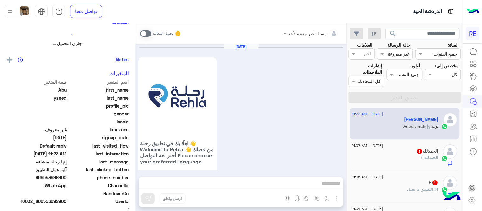
scroll to position [535, 0]
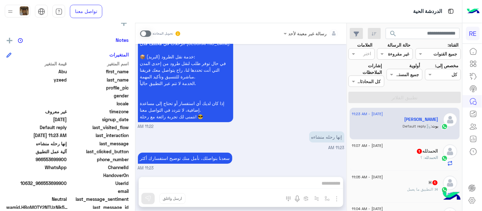
click at [135, 161] on mat-drawer "Abu yzeed يمكن الإرسال له غير معروف تاريخ الأشتراك : 09/01/2024 أولوية لم يتم ا…" at bounding box center [67, 118] width 135 height 190
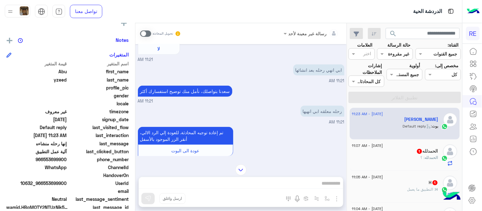
scroll to position [113, 0]
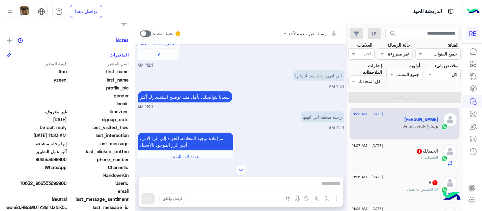
click at [144, 36] on span at bounding box center [145, 33] width 11 height 6
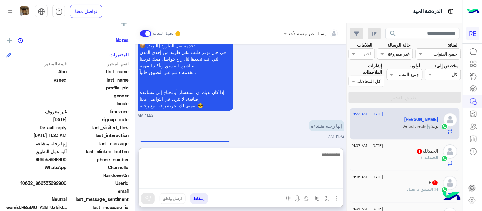
click at [280, 186] on textarea at bounding box center [241, 170] width 204 height 38
click at [305, 156] on textarea at bounding box center [241, 170] width 204 height 38
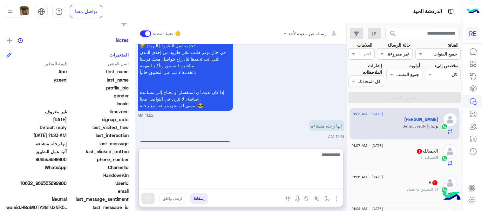
click at [277, 182] on textarea at bounding box center [241, 170] width 204 height 38
type textarea "**********"
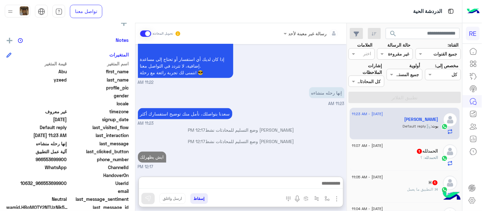
click at [280, 130] on div "Sep 3, 2025 اختيار أي: 11:21 AM ملاحظات و مقترحات 11:21 AM اترك لنا اقتراحاتك أ…" at bounding box center [240, 107] width 211 height 126
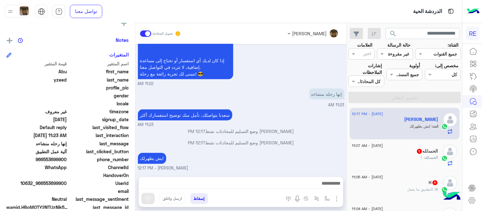
scroll to position [861, 0]
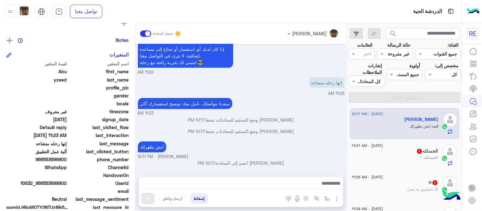
click at [283, 149] on div "ايش يظهرلك عبير زكريا - 12:17 PM" at bounding box center [241, 150] width 206 height 20
click at [407, 160] on div "الحمدلله : ؟" at bounding box center [395, 160] width 86 height 11
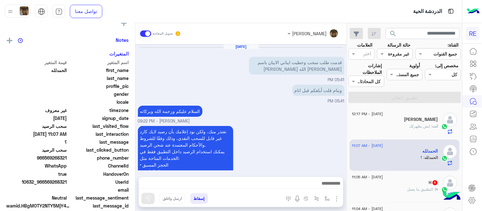
scroll to position [161, 0]
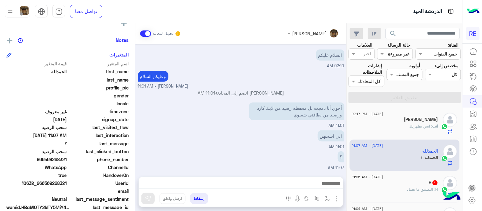
drag, startPoint x: 46, startPoint y: 159, endPoint x: 68, endPoint y: 163, distance: 22.0
click at [68, 163] on div "اسم المتغير قيمة المتغير first_name الحمدلله last_name profile_pic gender local…" at bounding box center [67, 135] width 122 height 151
click at [67, 164] on span "WhatsApp" at bounding box center [36, 167] width 61 height 7
drag, startPoint x: 45, startPoint y: 158, endPoint x: 68, endPoint y: 159, distance: 22.3
click at [67, 159] on span "966569268321" at bounding box center [36, 159] width 61 height 7
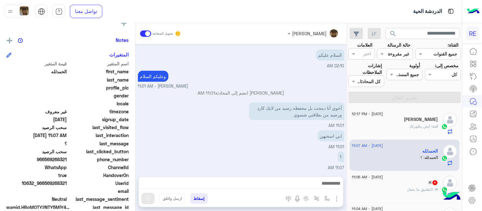
copy span "569268321"
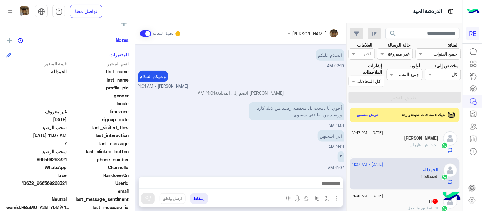
copy span "569268321"
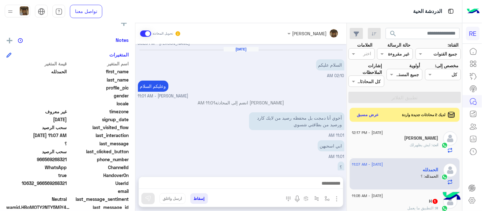
scroll to position [578, 0]
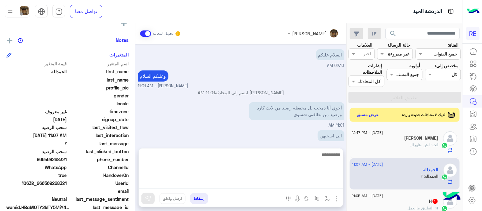
click at [240, 184] on textarea at bounding box center [241, 170] width 204 height 38
type textarea "*"
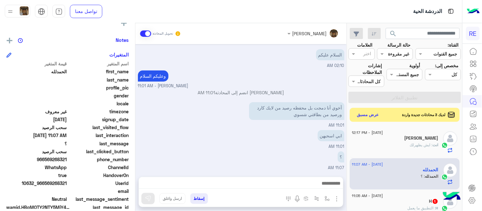
click at [274, 134] on div "ابي اسحبهن 11:01 AM" at bounding box center [241, 139] width 206 height 21
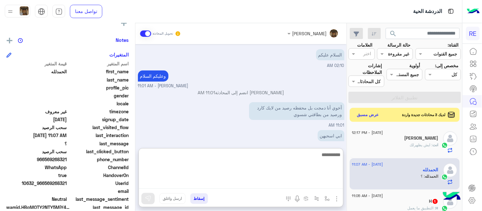
click at [299, 185] on textarea at bounding box center [241, 170] width 204 height 38
type textarea "**********"
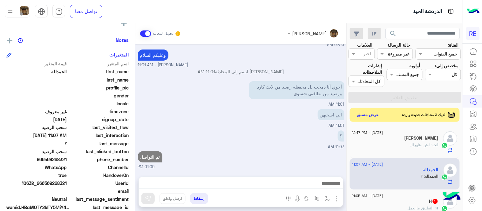
click at [299, 130] on div "Sep 2, 2025 لمساعدتك بشكل افضل الرجاء اختيار احد الخدمات التالية 05:27 PM التحو…" at bounding box center [240, 107] width 211 height 126
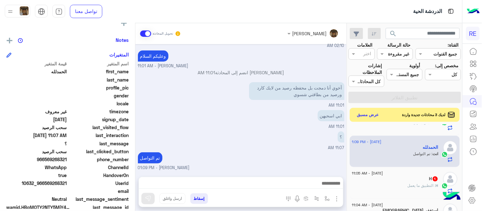
scroll to position [38, 0]
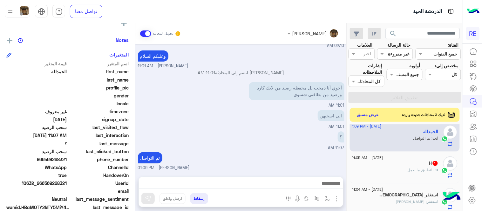
click at [400, 170] on div "H : ‏التطبيق ما يعمل" at bounding box center [395, 172] width 86 height 11
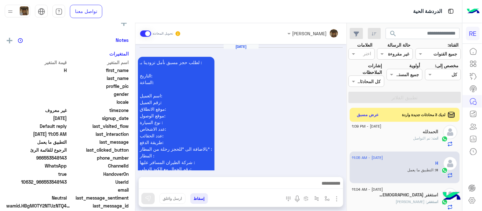
scroll to position [319, 0]
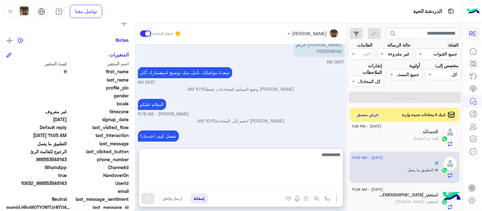
click at [260, 188] on textarea at bounding box center [241, 170] width 204 height 38
type textarea "**********"
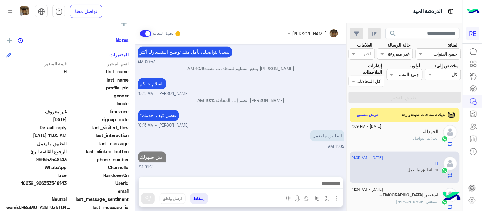
click at [224, 137] on div "Sep 1, 2025 لطلب حجز مسبق نأمل تزودينا بـ : التاريخ: الساعة: اسم العميل: رقم ال…" at bounding box center [240, 107] width 211 height 126
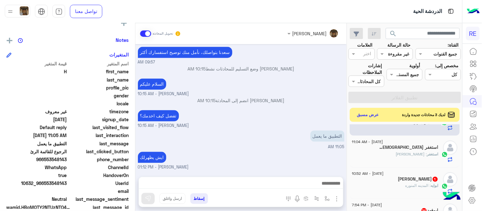
scroll to position [88, 0]
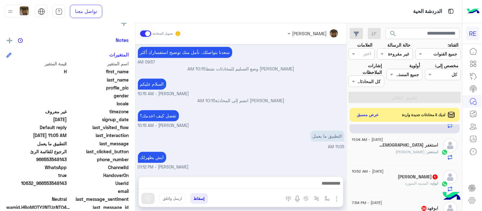
click at [397, 151] on div "استغفر : حسنا" at bounding box center [395, 154] width 86 height 11
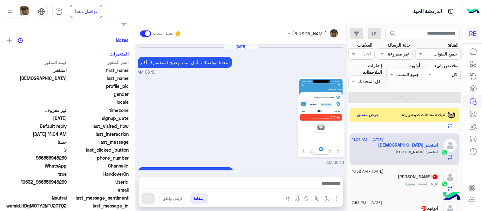
scroll to position [157, 0]
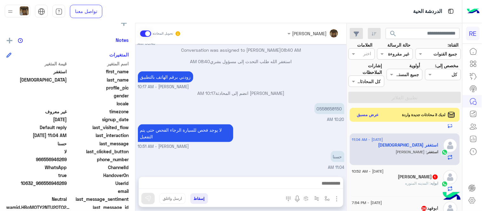
click at [397, 177] on div "ابوايه الرشيدي 1" at bounding box center [395, 177] width 86 height 7
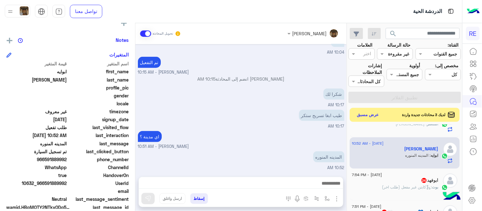
scroll to position [126, 0]
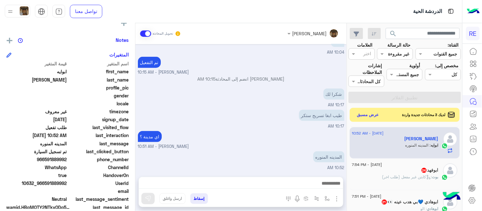
click at [386, 171] on div "ابوفهد 24" at bounding box center [395, 171] width 86 height 7
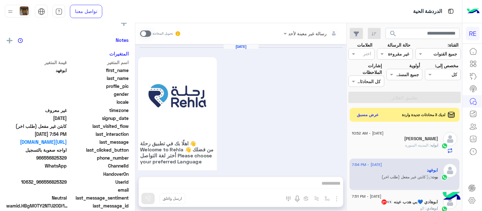
scroll to position [561, 0]
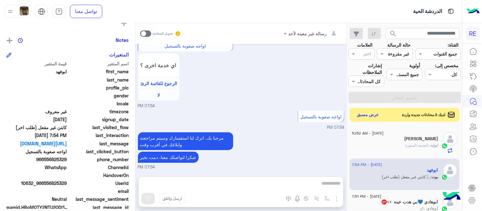
click at [145, 31] on span at bounding box center [145, 33] width 11 height 6
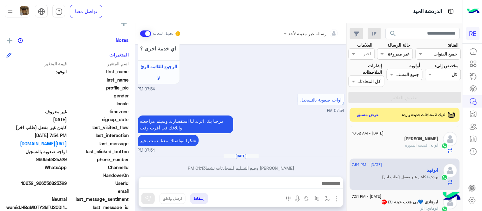
scroll to position [584, 0]
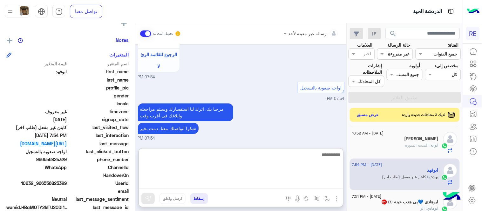
click at [222, 186] on textarea at bounding box center [241, 170] width 204 height 38
type textarea "**********"
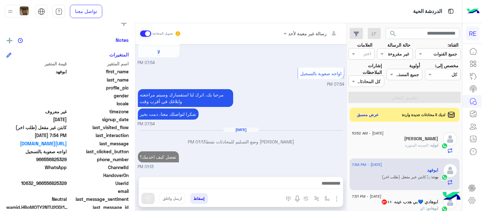
click at [319, 124] on div "Sep 2, 2025 اهلًا بك في تطبيق رحلة 👋 Welcome to Rehla 👋 من فضلك أختر لغة التواص…" at bounding box center [240, 107] width 211 height 126
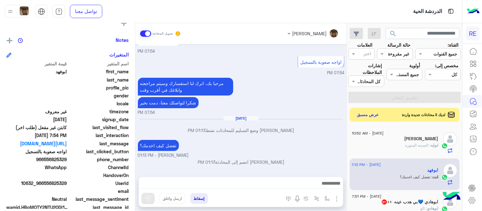
scroll to position [0, 0]
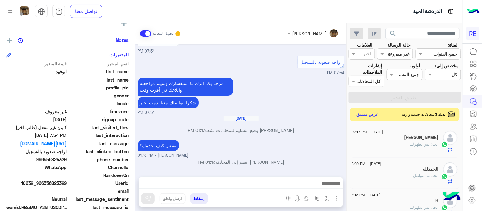
click at [373, 115] on button "عرض مسبق" at bounding box center [367, 114] width 27 height 9
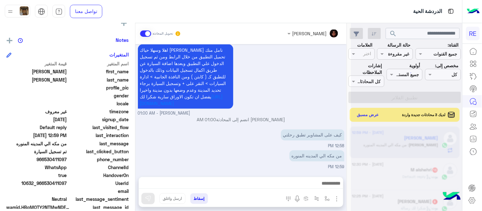
scroll to position [226, 0]
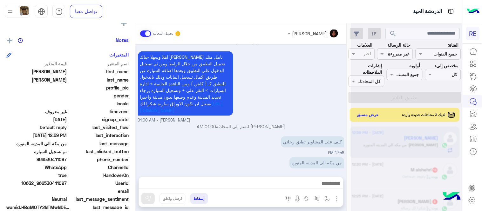
click at [298, 65] on div "Aug 19, 2025 لا 12:31 PM اهلا بك عزيزنا الكابتن، سيتم مراجعة حسابك وابلاغك في ا…" at bounding box center [240, 107] width 211 height 126
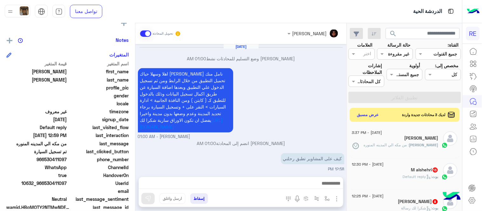
scroll to position [894, 0]
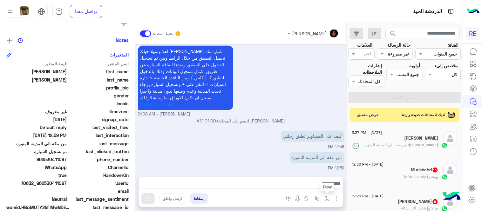
click at [326, 196] on img "button" at bounding box center [326, 198] width 5 height 5
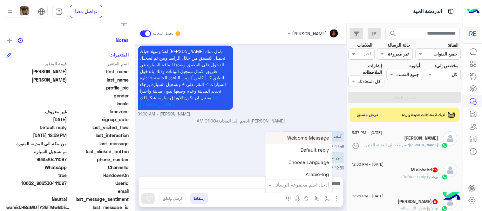
click at [313, 187] on input "text" at bounding box center [307, 184] width 43 height 7
type input "*"
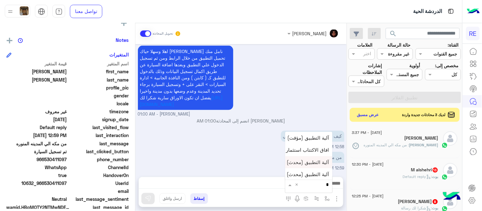
click at [305, 160] on span "آلية التطبيق (محدث)" at bounding box center [308, 162] width 42 height 6
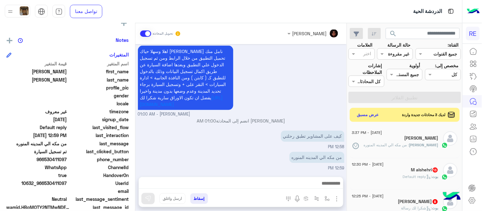
type textarea "**********"
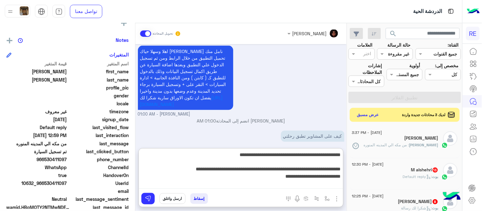
click at [161, 180] on textarea "**********" at bounding box center [241, 170] width 204 height 38
click at [211, 178] on textarea "**********" at bounding box center [241, 170] width 204 height 38
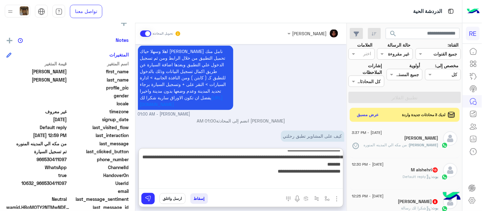
scroll to position [162, 0]
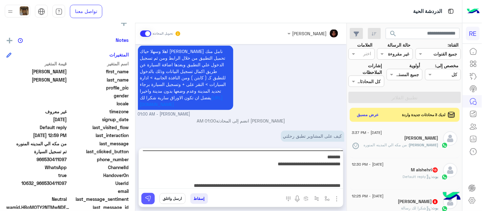
click at [150, 195] on button at bounding box center [147, 198] width 13 height 11
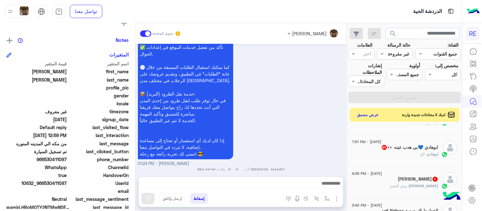
scroll to position [0, 0]
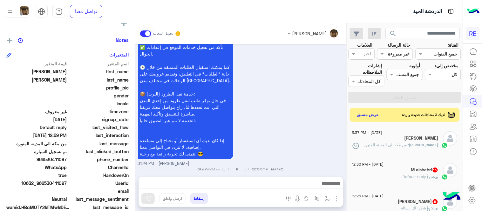
click at [388, 153] on div "عبدالرحمن : من مكه الي المدينه المنوره" at bounding box center [395, 147] width 86 height 11
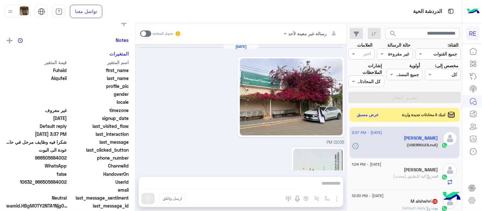
scroll to position [271, 0]
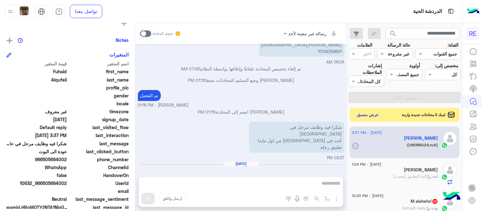
click at [150, 36] on label at bounding box center [145, 33] width 11 height 6
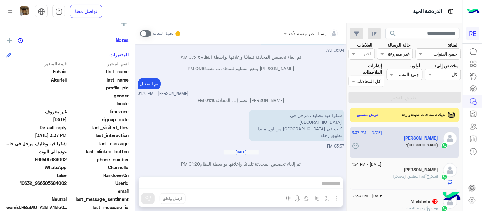
click at [150, 36] on label at bounding box center [145, 33] width 11 height 6
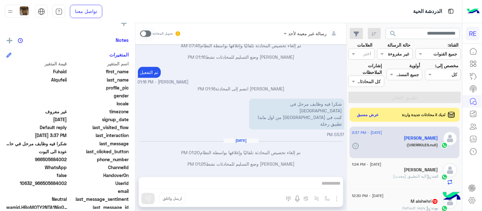
click at [150, 36] on label at bounding box center [145, 33] width 11 height 6
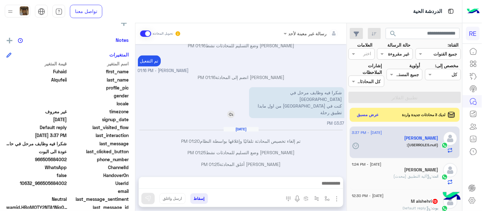
click at [235, 111] on img at bounding box center [231, 115] width 8 height 8
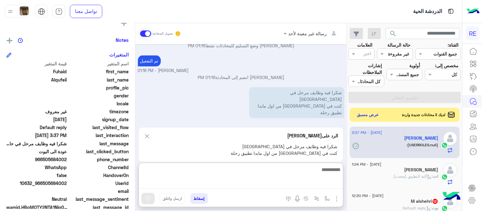
click at [268, 184] on textarea at bounding box center [241, 177] width 204 height 23
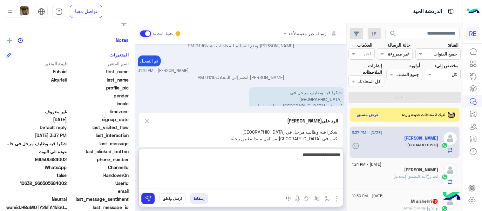
type textarea "**********"
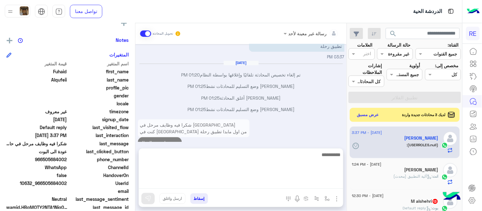
scroll to position [344, 0]
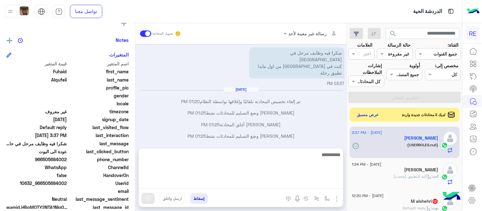
click at [307, 112] on div "Sep 1, 2025 02:05 PM 02:05 PM سلام عليكم تورس 02:06 PM Sep 2, 2025 سلام عليكم ت…" at bounding box center [240, 93] width 211 height 98
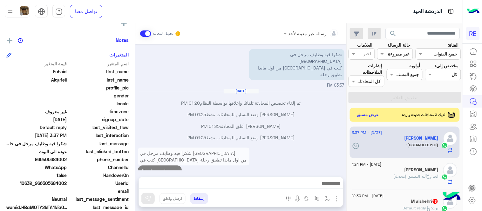
scroll to position [355, 0]
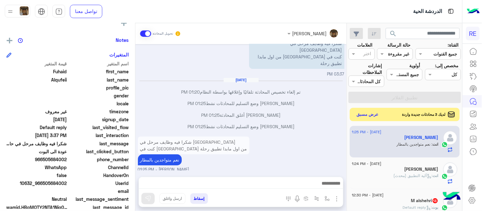
click at [375, 117] on button "عرض مسبق" at bounding box center [367, 114] width 27 height 9
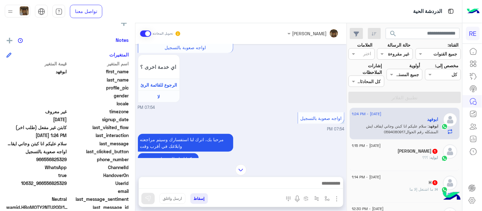
scroll to position [845, 0]
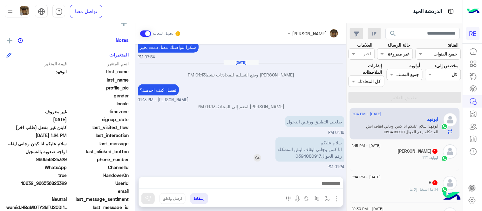
click at [309, 153] on p "سلام عليكم انا كبتن وجاني ايقاف ايش المشكله رقم الجوال0594080917" at bounding box center [309, 149] width 69 height 24
drag, startPoint x: 322, startPoint y: 157, endPoint x: 299, endPoint y: 161, distance: 23.3
click at [299, 161] on p "سلام عليكم انا كبتن وجاني ايقاف ايش المشكله رقم الجوال0594080917" at bounding box center [309, 149] width 69 height 24
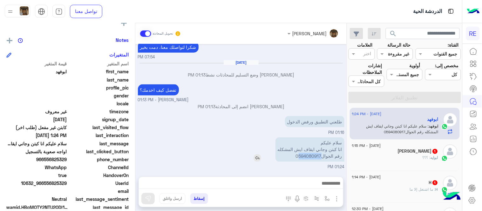
copy p "594080917"
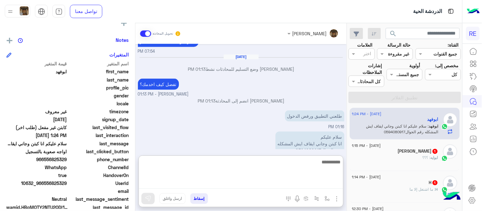
click at [258, 180] on textarea at bounding box center [241, 173] width 204 height 31
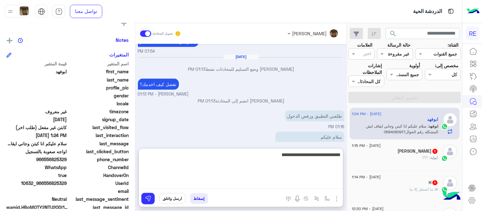
type textarea "**********"
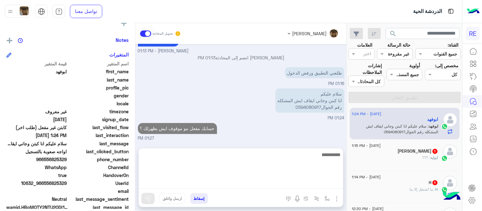
scroll to position [865, 0]
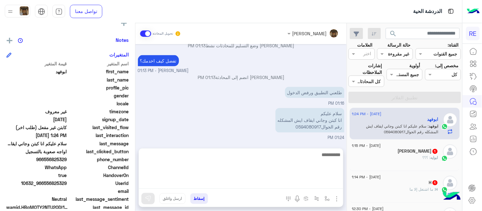
click at [300, 139] on div "Sep 2, 2025 07:53 PM تم إعادة توجيه المحادثة. للعودة إلي الرد الالي، أنقر الزر …" at bounding box center [240, 93] width 211 height 98
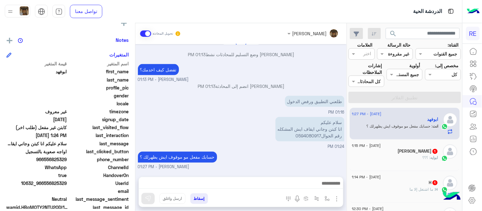
click at [392, 166] on div "ابوايه : ؟؟؟" at bounding box center [395, 160] width 86 height 11
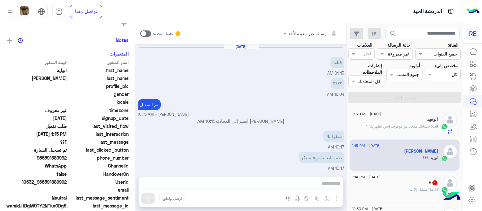
scroll to position [75, 0]
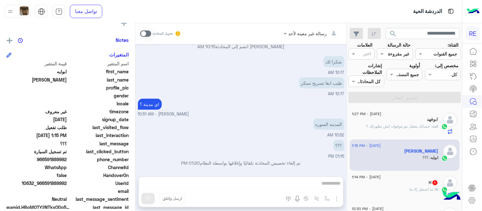
click at [137, 153] on div "Sep 3, 2025 قبلت 01:43 AM ؟؟؟؟ 10:04 AM تم التفعيل عبير زكريا - 10:15 AM عبير ز…" at bounding box center [240, 107] width 211 height 126
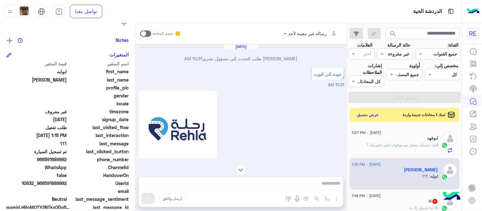
scroll to position [634, 0]
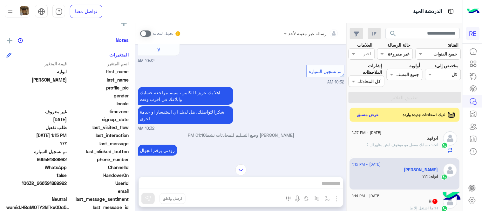
drag, startPoint x: 266, startPoint y: 180, endPoint x: 272, endPoint y: 183, distance: 6.5
click at [272, 183] on div "رسالة غير معينة لأحد تحويل المحادثة Sep 2, 2025 ابوايه الرشيدي طلب التحدث إلى م…" at bounding box center [240, 118] width 211 height 190
click at [144, 32] on span at bounding box center [145, 33] width 11 height 6
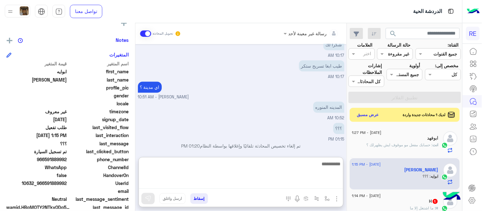
click at [256, 183] on textarea at bounding box center [241, 174] width 204 height 29
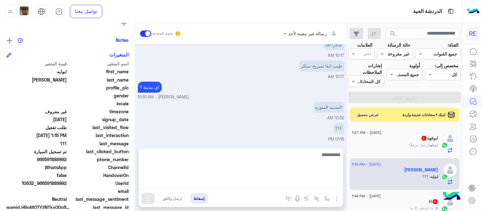
click at [247, 135] on div "؟؟؟ 01:15 PM" at bounding box center [241, 131] width 206 height 21
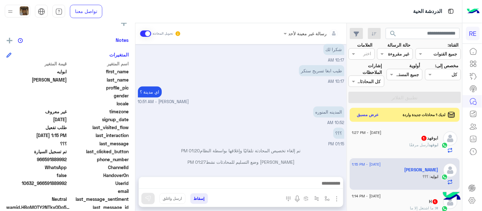
click at [247, 185] on textarea at bounding box center [241, 184] width 204 height 10
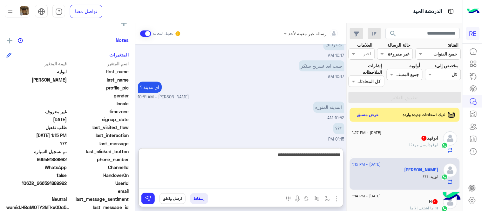
type textarea "**********"
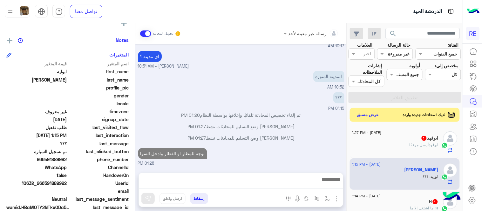
click at [297, 138] on div "Sep 2, 2025 ابوايه الرشيدي طلب التحدث إلى مسؤول بشري 10:31 AM عودة الى البوت 10…" at bounding box center [240, 105] width 211 height 123
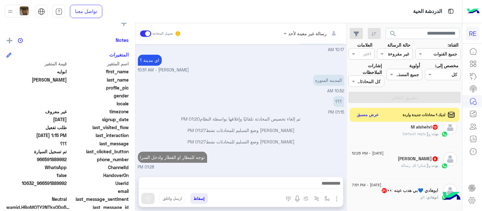
scroll to position [110, 0]
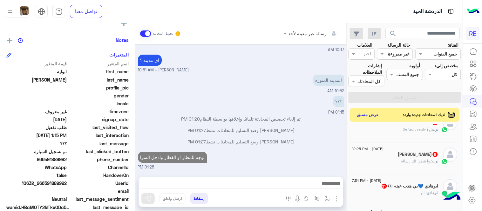
click at [395, 159] on div "بوت : شكرا لك رسالة" at bounding box center [395, 163] width 86 height 11
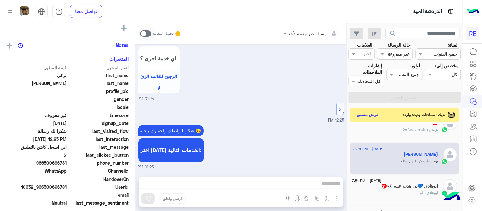
scroll to position [121, 0]
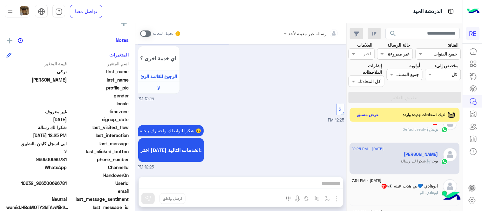
click at [145, 32] on span at bounding box center [145, 33] width 11 height 6
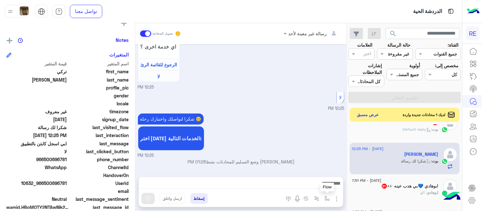
click at [328, 198] on img "button" at bounding box center [326, 198] width 5 height 5
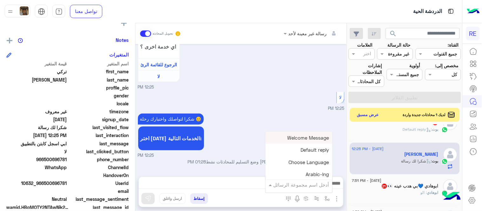
click at [300, 186] on input "text" at bounding box center [307, 184] width 43 height 7
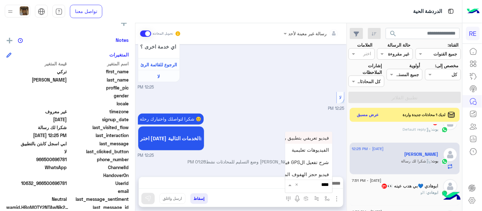
type input "*****"
click at [310, 176] on span "فيديو تسجيل سيارة" at bounding box center [309, 173] width 39 height 6
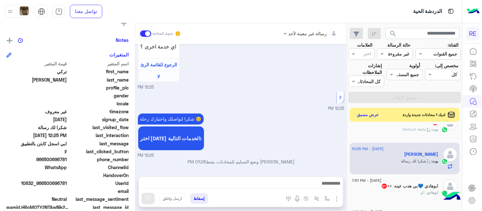
type textarea "**********"
click at [146, 199] on img at bounding box center [148, 199] width 6 height 6
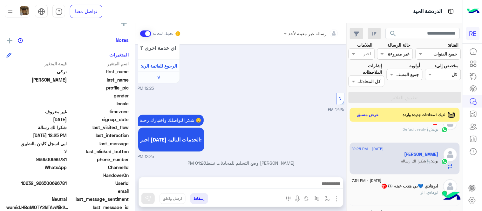
scroll to position [255, 0]
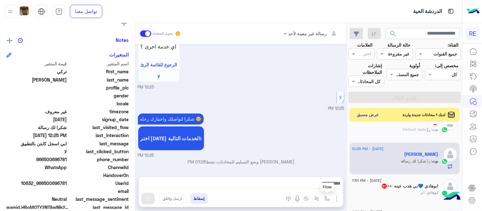
click at [326, 200] on img "button" at bounding box center [326, 198] width 5 height 5
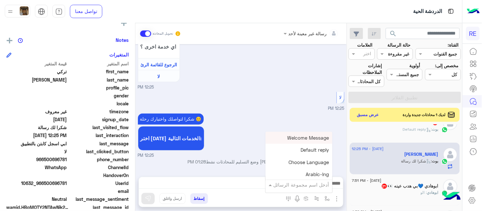
click at [315, 189] on div "أدخل اسم مجموعة الرسائل" at bounding box center [298, 184] width 67 height 11
type input "**"
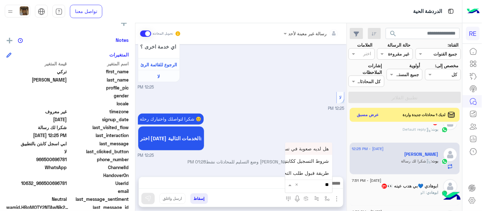
scroll to position [323, 0]
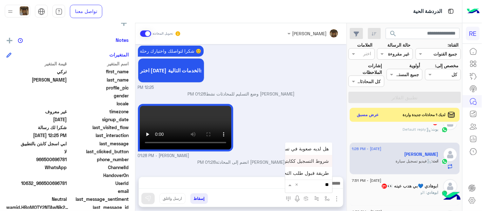
click at [299, 163] on span "شروط التسجيل ككابتن" at bounding box center [306, 161] width 46 height 6
type textarea "**********"
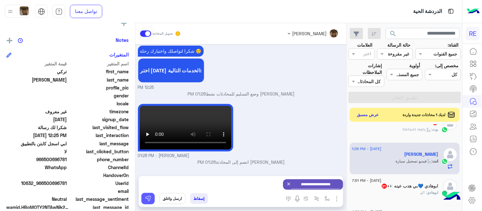
click at [148, 198] on img at bounding box center [148, 199] width 6 height 6
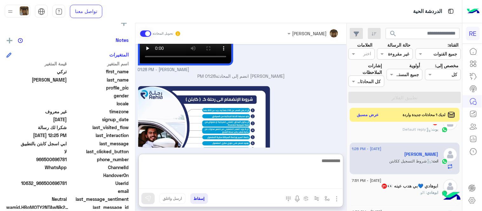
click at [206, 185] on textarea at bounding box center [241, 173] width 204 height 32
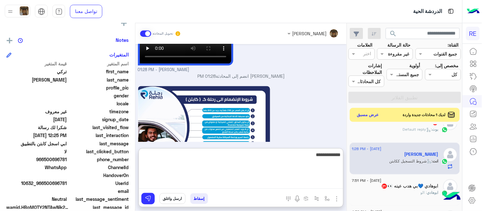
type textarea "**********"
